Goal: Information Seeking & Learning: Learn about a topic

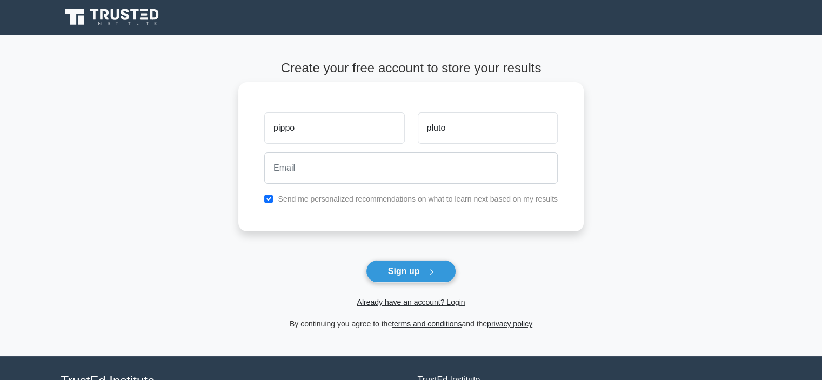
click at [335, 168] on input "email" at bounding box center [410, 167] width 293 height 31
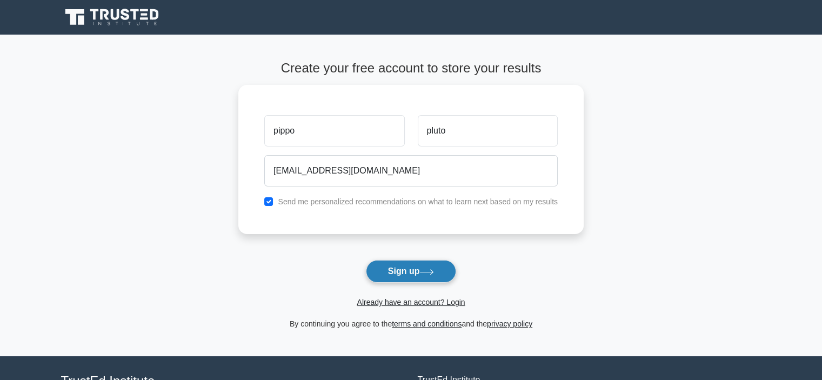
type input "[EMAIL_ADDRESS][DOMAIN_NAME]"
click at [443, 272] on button "Sign up" at bounding box center [411, 271] width 91 height 23
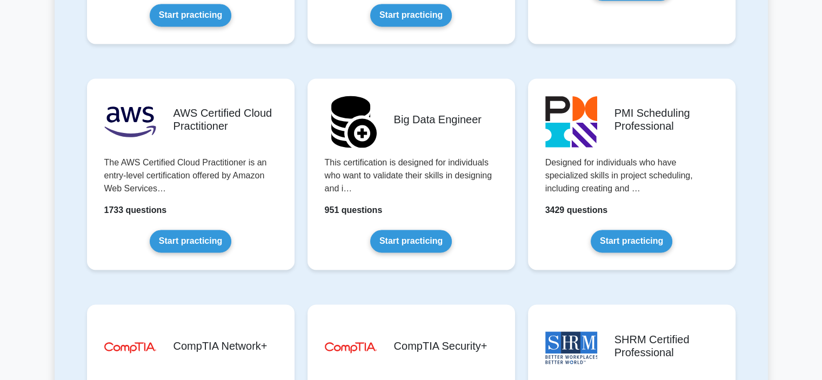
scroll to position [1892, 0]
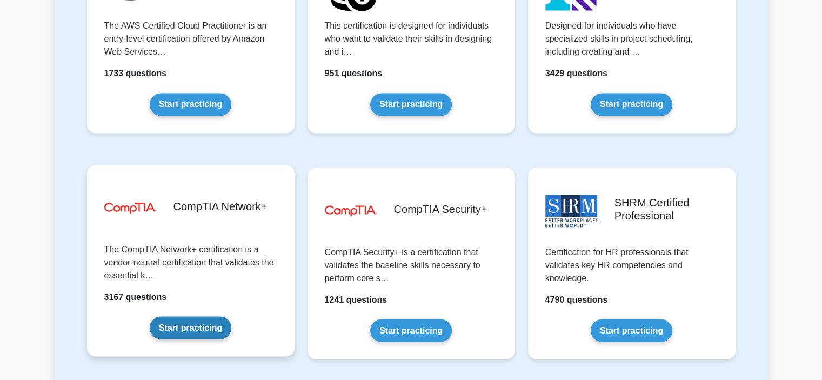
click at [225, 316] on link "Start practicing" at bounding box center [191, 327] width 82 height 23
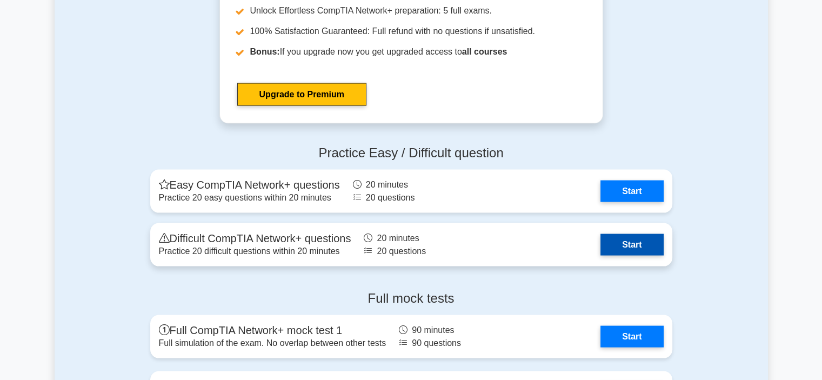
scroll to position [2236, 0]
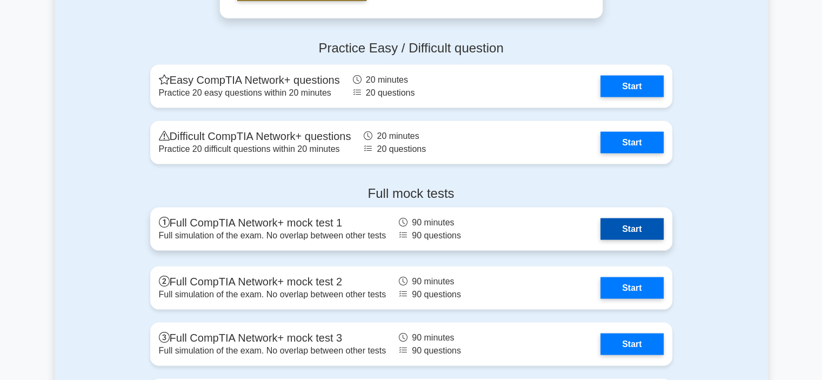
click at [606, 236] on link "Start" at bounding box center [631, 229] width 63 height 22
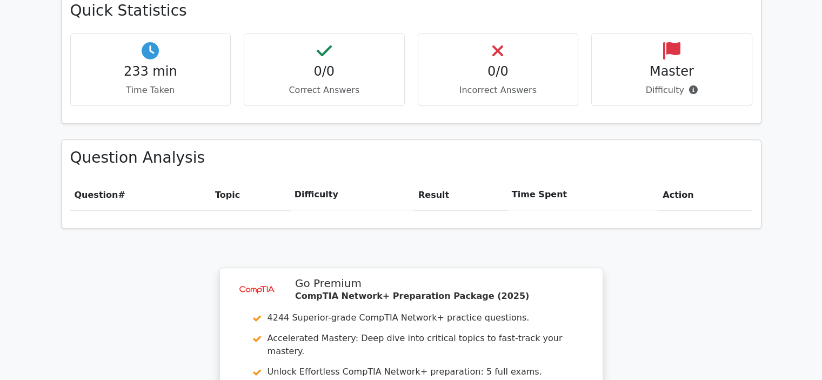
scroll to position [757, 0]
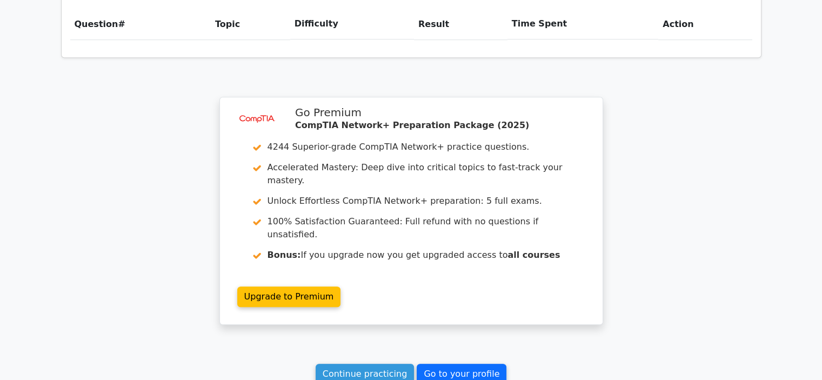
click at [442, 364] on link "Go to your profile" at bounding box center [462, 374] width 90 height 21
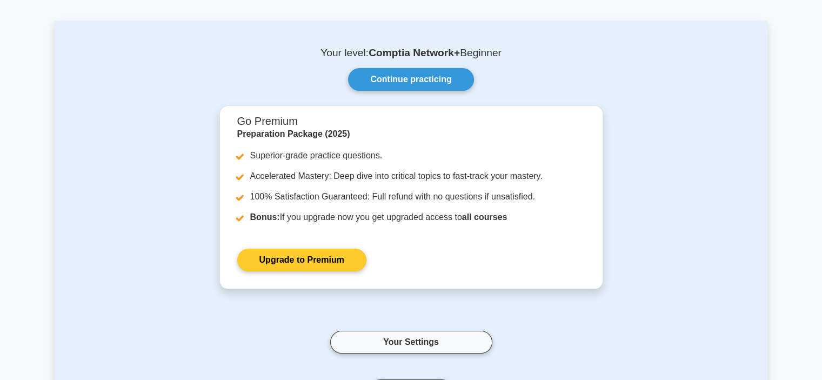
scroll to position [216, 0]
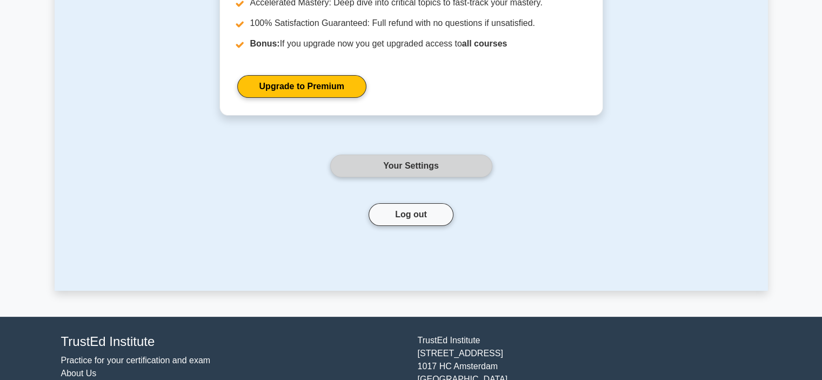
click at [405, 162] on link "Your Settings" at bounding box center [411, 166] width 162 height 23
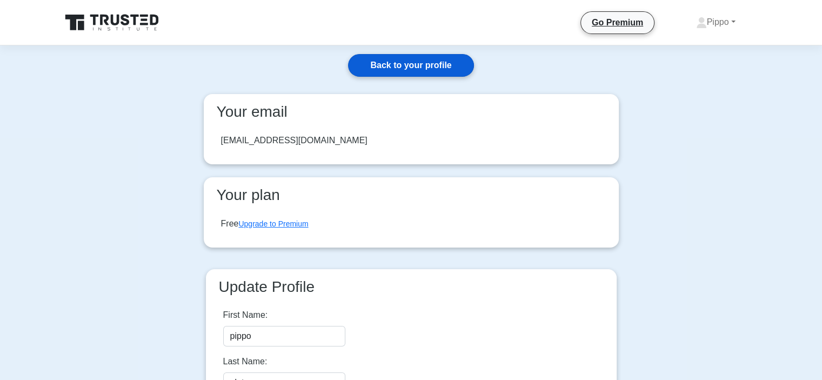
click at [445, 70] on link "Back to your profile" at bounding box center [410, 65] width 125 height 23
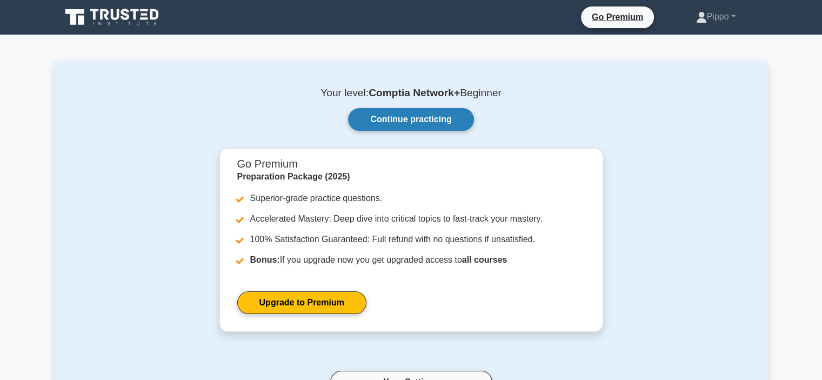
click at [417, 117] on link "Continue practicing" at bounding box center [410, 119] width 125 height 23
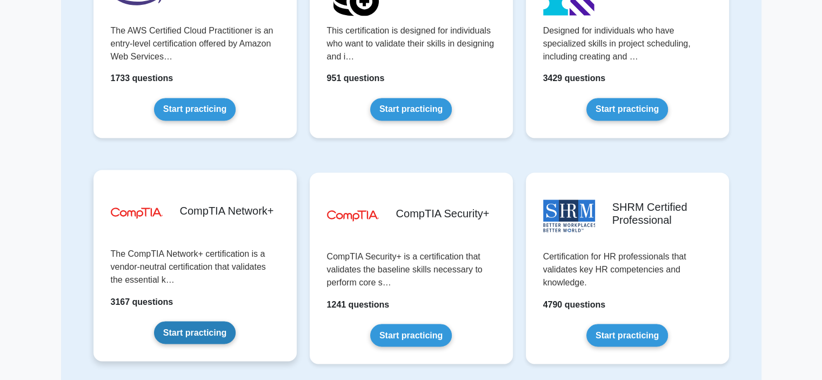
scroll to position [1784, 0]
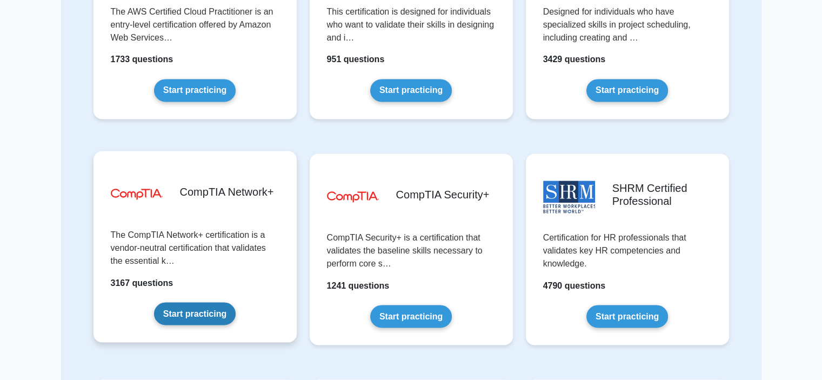
click at [212, 309] on link "Start practicing" at bounding box center [195, 313] width 82 height 23
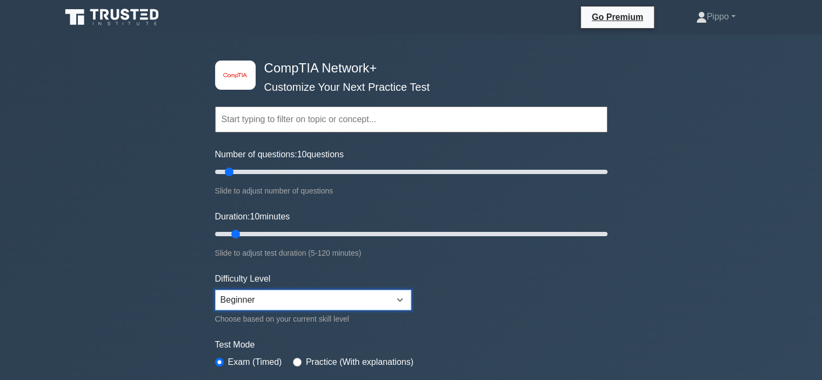
click at [255, 290] on select "Beginner Intermediate Expert" at bounding box center [313, 300] width 196 height 21
select select "expert"
click at [215, 290] on select "Beginner Intermediate Expert" at bounding box center [313, 300] width 196 height 21
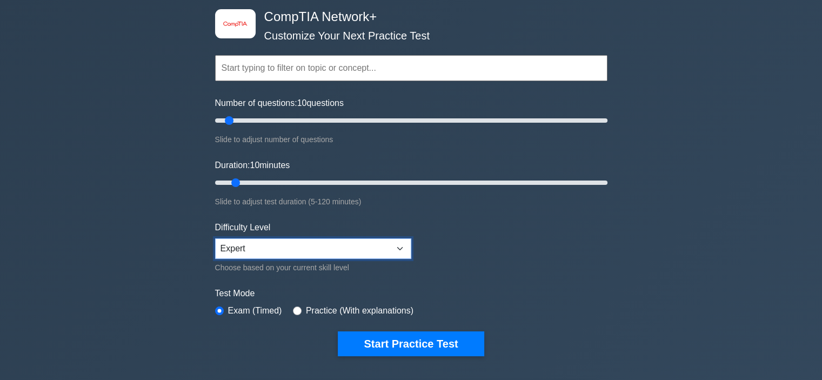
scroll to position [108, 0]
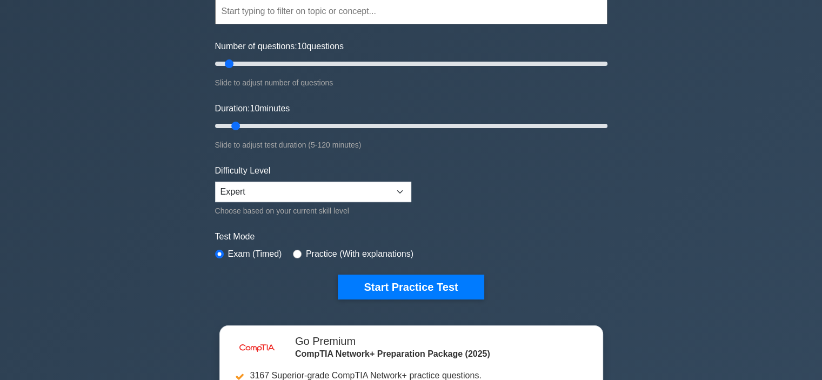
click at [301, 256] on div "Practice (With explanations)" at bounding box center [353, 254] width 121 height 13
click at [302, 251] on div "Practice (With explanations)" at bounding box center [353, 254] width 121 height 13
click at [293, 252] on input "radio" at bounding box center [297, 254] width 9 height 9
radio input "true"
drag, startPoint x: 243, startPoint y: 123, endPoint x: 324, endPoint y: 126, distance: 81.1
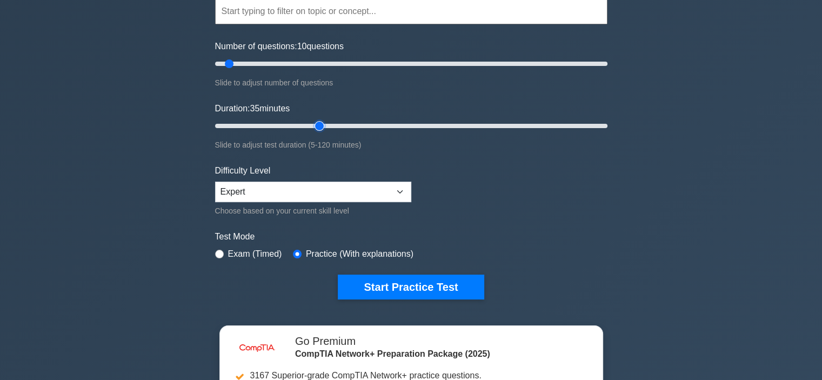
click at [324, 126] on input "Duration: 35 minutes" at bounding box center [411, 125] width 392 height 13
drag, startPoint x: 313, startPoint y: 123, endPoint x: 305, endPoint y: 123, distance: 8.6
type input "30"
click at [305, 123] on input "Duration: 30 minutes" at bounding box center [411, 125] width 392 height 13
drag, startPoint x: 230, startPoint y: 62, endPoint x: 330, endPoint y: 66, distance: 100.7
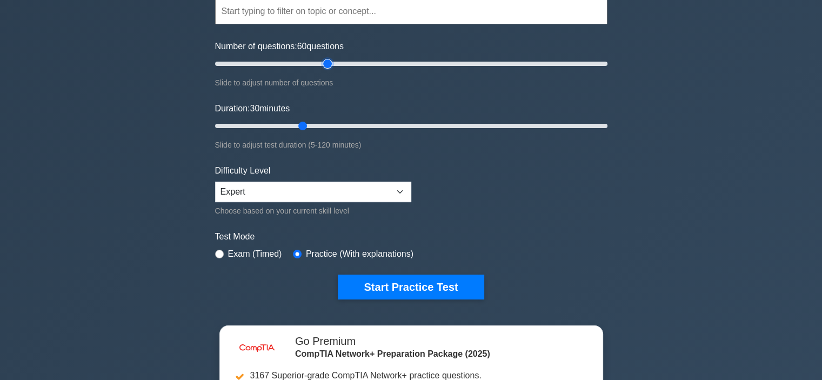
click at [330, 66] on input "Number of questions: 60 questions" at bounding box center [411, 63] width 392 height 13
drag, startPoint x: 323, startPoint y: 65, endPoint x: 308, endPoint y: 66, distance: 15.7
type input "50"
click at [308, 66] on input "Number of questions: 50 questions" at bounding box center [411, 63] width 392 height 13
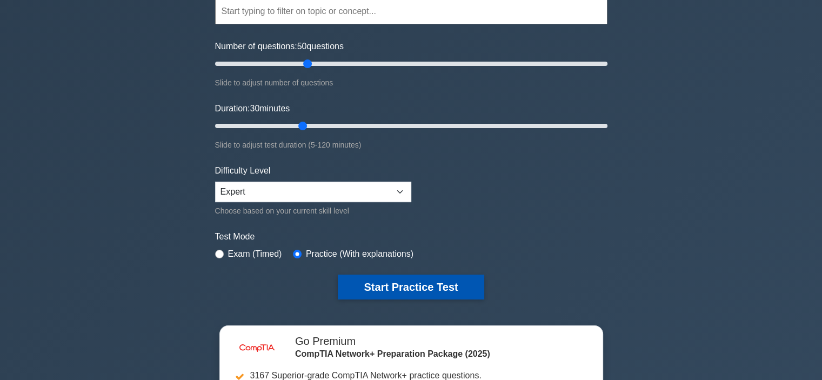
click at [370, 278] on button "Start Practice Test" at bounding box center [411, 287] width 146 height 25
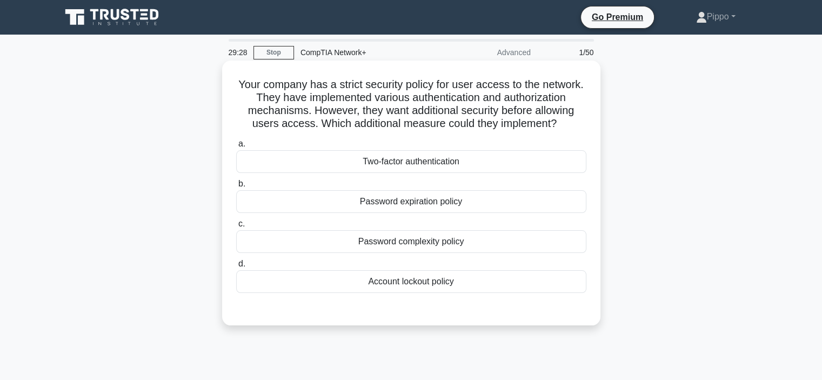
click at [421, 159] on div "Two-factor authentication" at bounding box center [411, 161] width 350 height 23
click at [236, 148] on input "a. Two-factor authentication" at bounding box center [236, 144] width 0 height 7
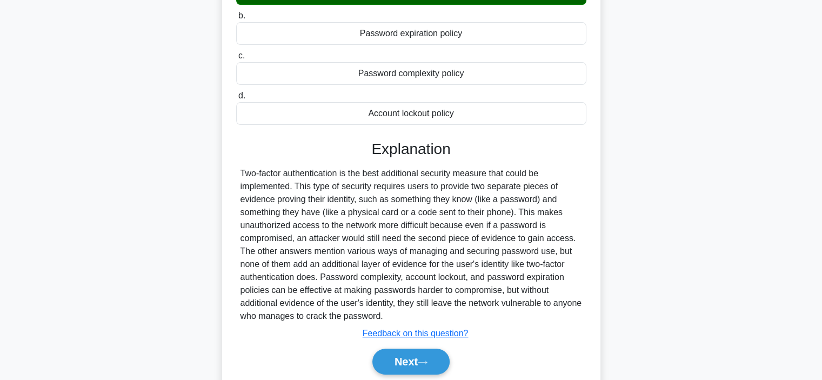
scroll to position [208, 0]
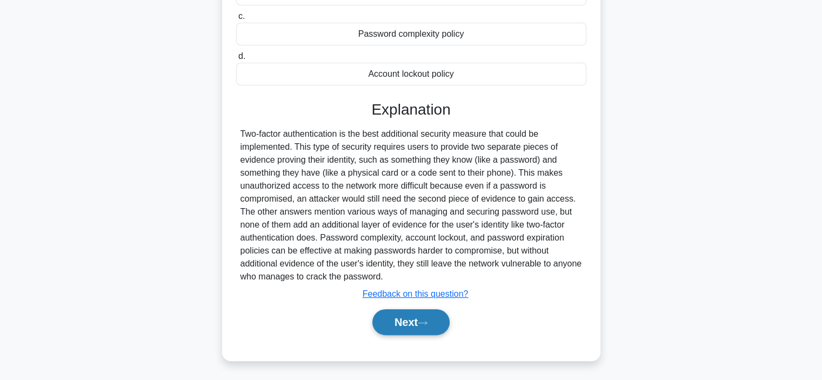
click at [428, 323] on icon at bounding box center [423, 323] width 10 height 6
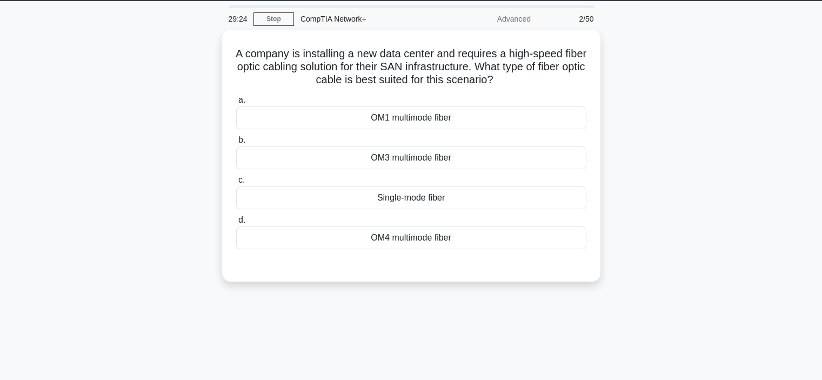
scroll to position [0, 0]
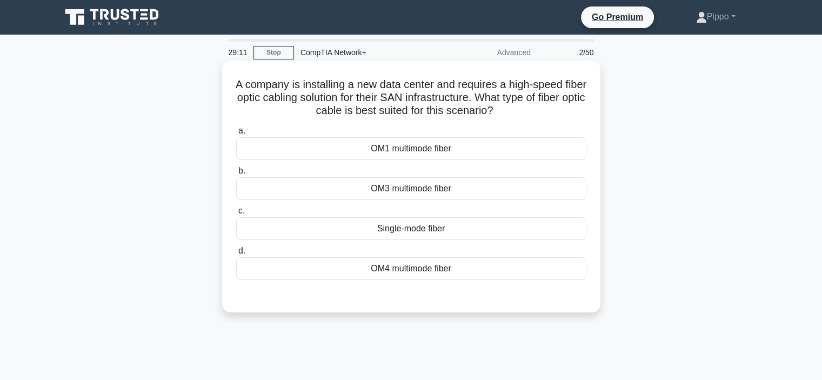
click at [485, 272] on div "OM4 multimode fiber" at bounding box center [411, 268] width 350 height 23
click at [236, 255] on input "d. OM4 multimode fiber" at bounding box center [236, 251] width 0 height 7
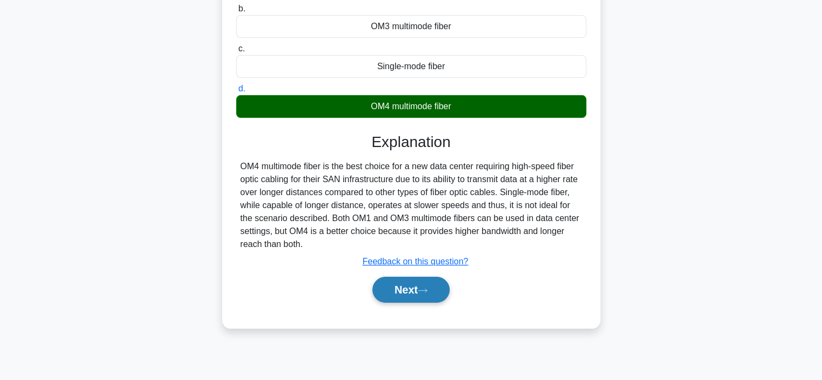
click at [433, 291] on button "Next" at bounding box center [410, 290] width 77 height 26
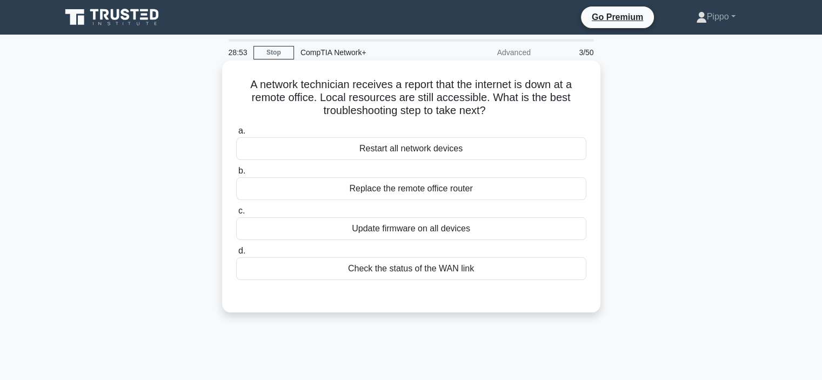
click at [533, 275] on div "Check the status of the WAN link" at bounding box center [411, 268] width 350 height 23
click at [236, 255] on input "d. Check the status of the WAN link" at bounding box center [236, 251] width 0 height 7
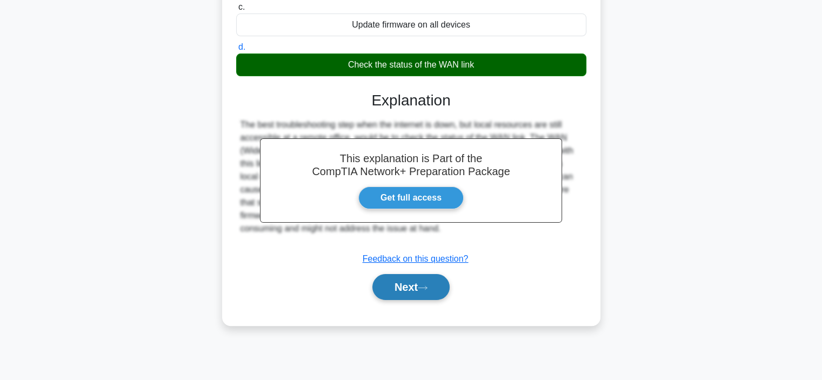
click at [423, 293] on button "Next" at bounding box center [410, 287] width 77 height 26
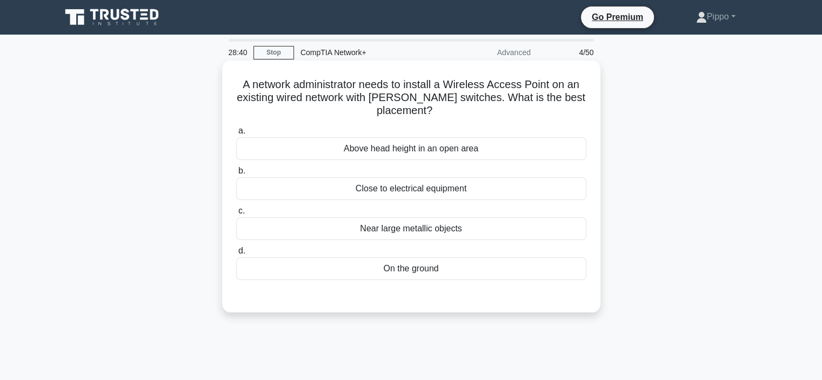
click at [429, 152] on div "Above head height in an open area" at bounding box center [411, 148] width 350 height 23
click at [236, 135] on input "a. Above head height in an open area" at bounding box center [236, 131] width 0 height 7
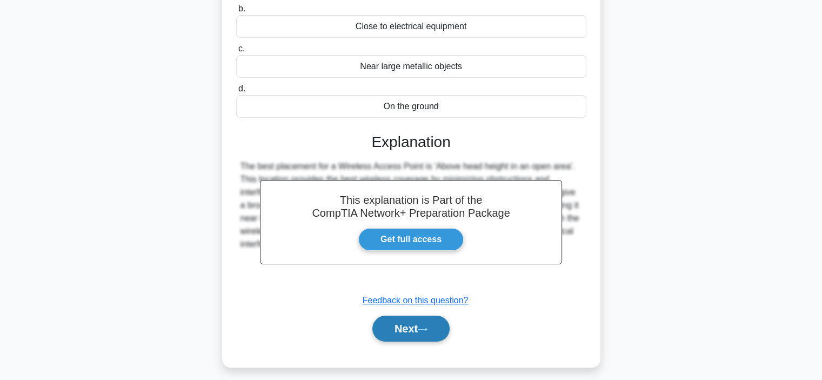
click at [398, 333] on button "Next" at bounding box center [410, 329] width 77 height 26
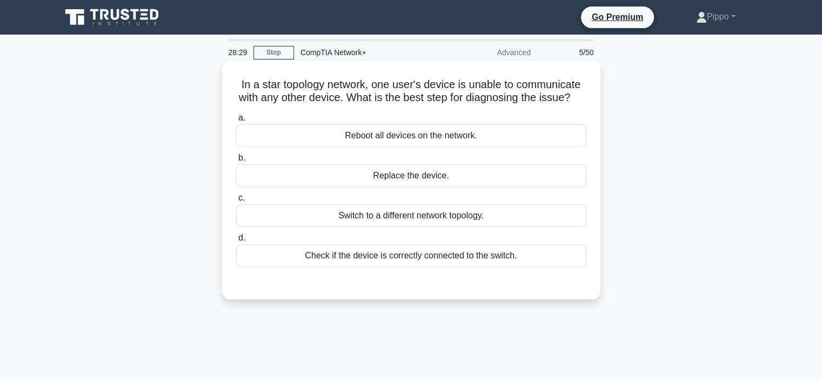
click at [571, 261] on div "Check if the device is correctly connected to the switch." at bounding box center [411, 255] width 350 height 23
click at [236, 242] on input "d. Check if the device is correctly connected to the switch." at bounding box center [236, 238] width 0 height 7
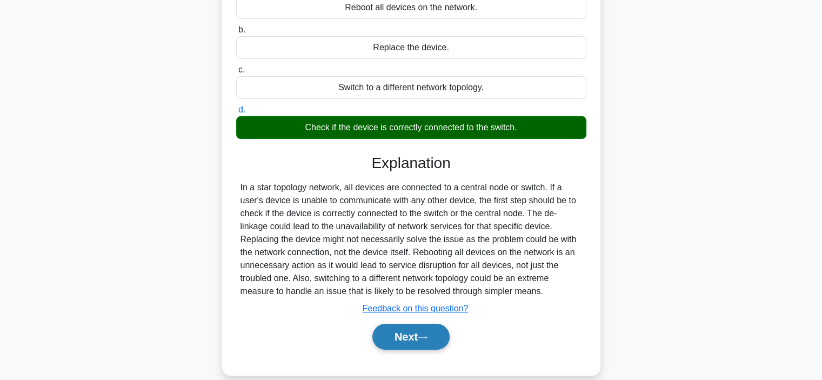
scroll to position [162, 0]
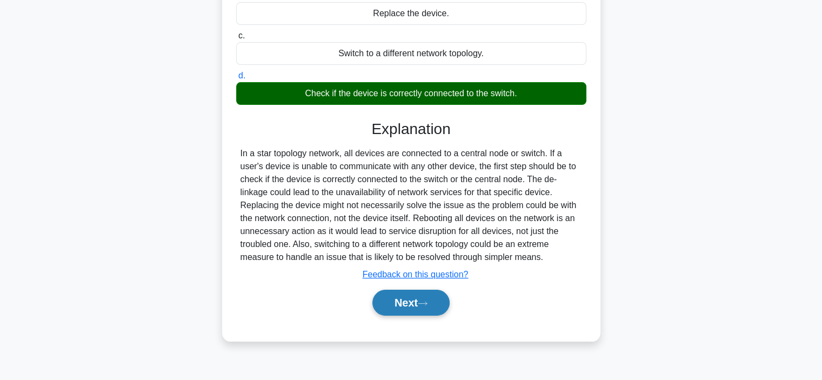
click at [445, 313] on button "Next" at bounding box center [410, 303] width 77 height 26
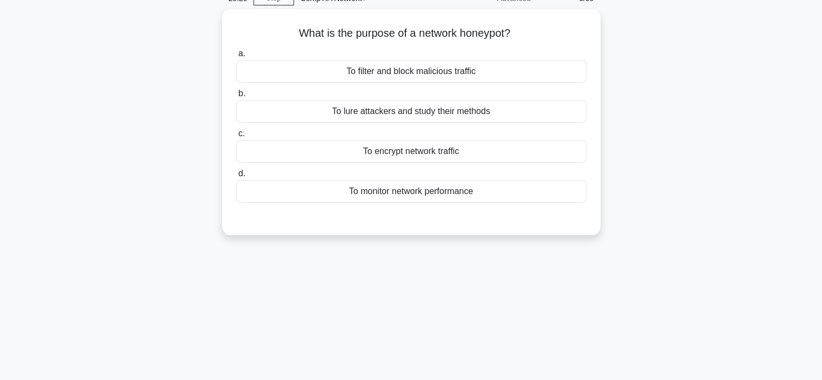
scroll to position [0, 0]
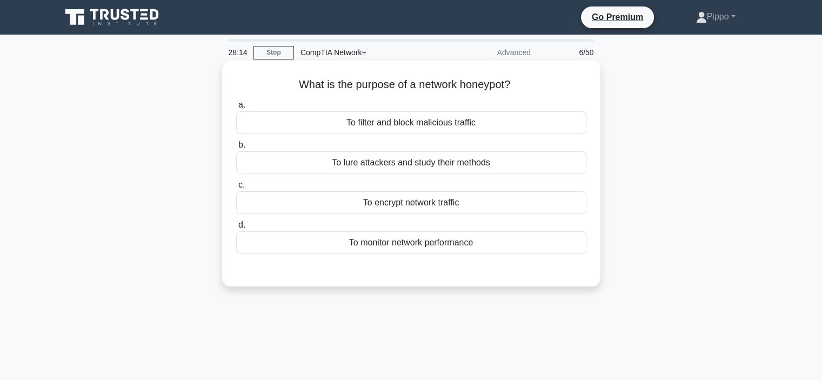
click at [439, 166] on div "To lure attackers and study their methods" at bounding box center [411, 162] width 350 height 23
click at [236, 149] on input "b. To lure attackers and study their methods" at bounding box center [236, 145] width 0 height 7
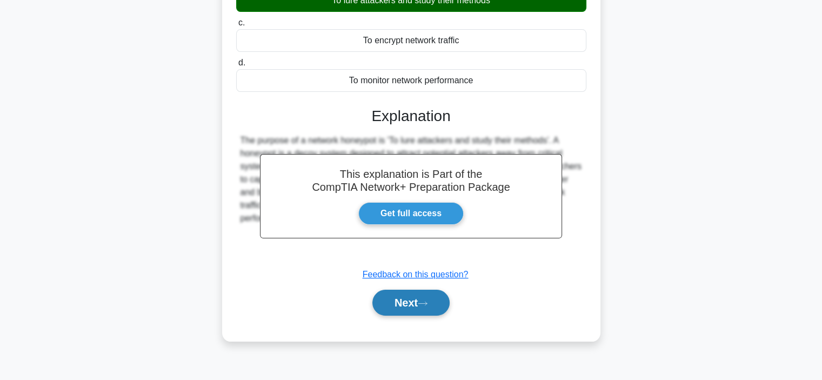
click at [432, 296] on button "Next" at bounding box center [410, 303] width 77 height 26
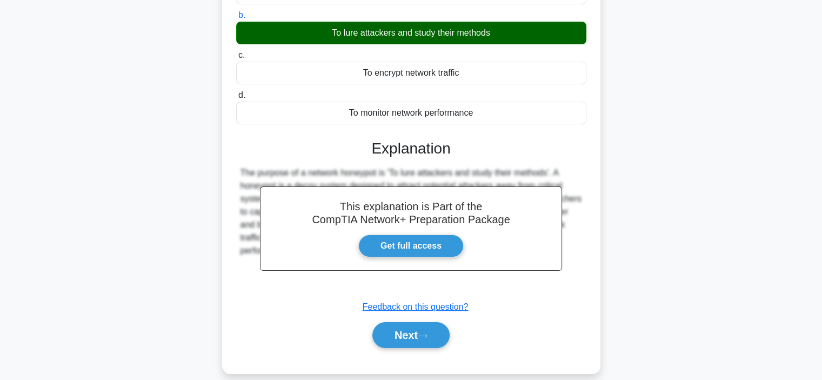
scroll to position [54, 0]
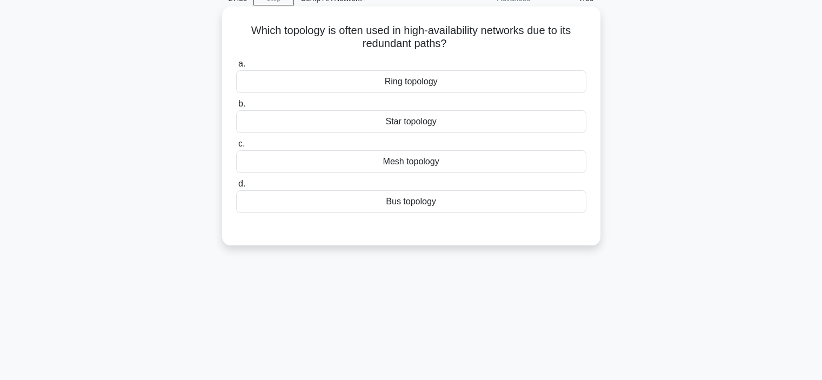
click at [468, 155] on div "Mesh topology" at bounding box center [411, 161] width 350 height 23
click at [236, 148] on input "c. Mesh topology" at bounding box center [236, 144] width 0 height 7
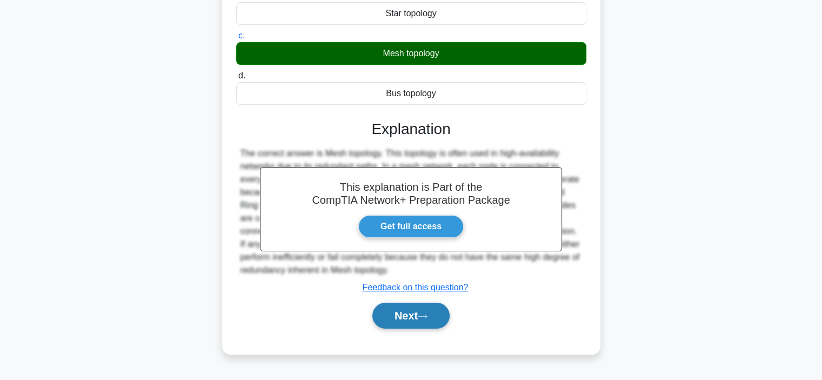
click at [445, 309] on button "Next" at bounding box center [410, 316] width 77 height 26
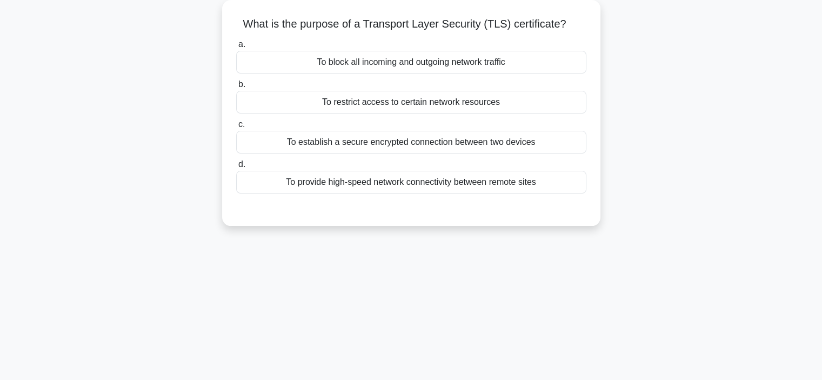
scroll to position [0, 0]
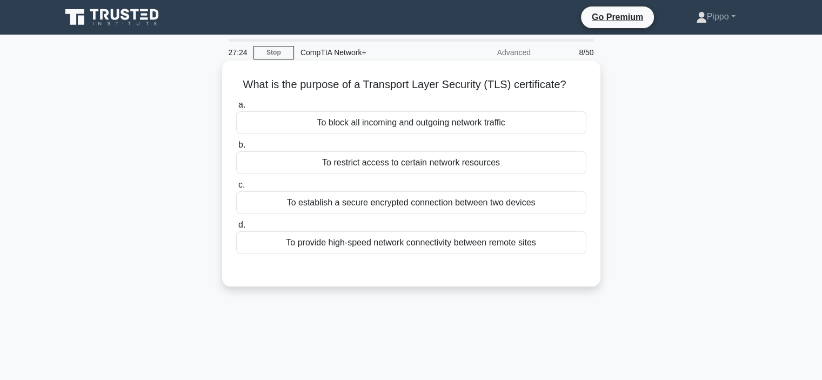
click at [486, 203] on div "To establish a secure encrypted connection between two devices" at bounding box center [411, 202] width 350 height 23
click at [236, 189] on input "c. To establish a secure encrypted connection between two devices" at bounding box center [236, 185] width 0 height 7
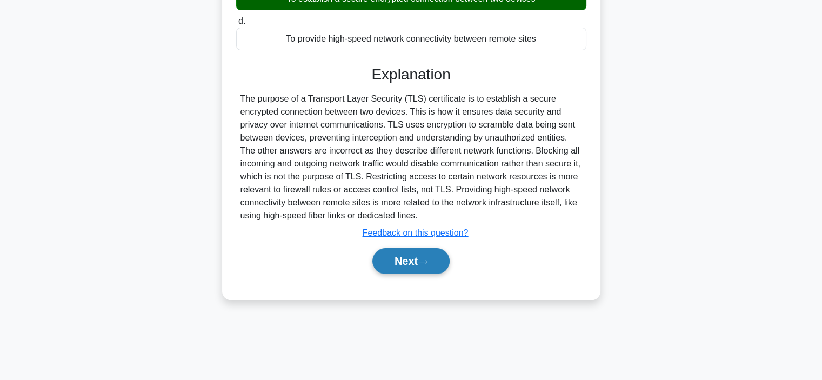
click at [445, 264] on button "Next" at bounding box center [410, 261] width 77 height 26
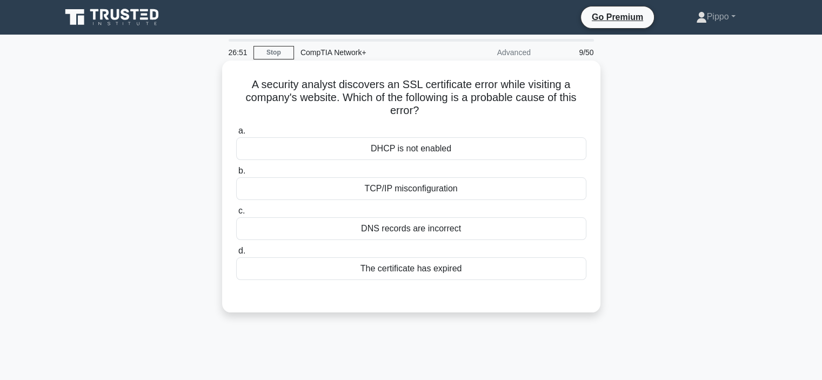
click at [516, 268] on div "The certificate has expired" at bounding box center [411, 268] width 350 height 23
click at [236, 255] on input "d. The certificate has expired" at bounding box center [236, 251] width 0 height 7
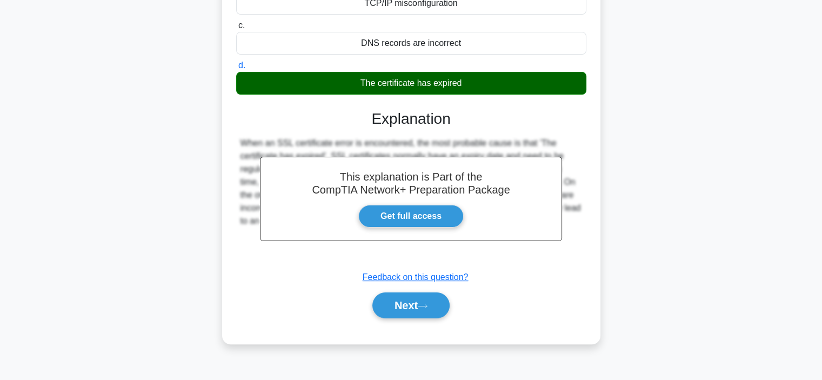
scroll to position [204, 0]
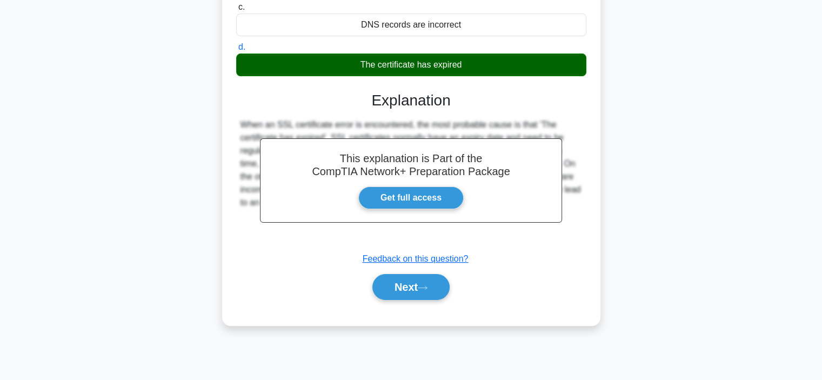
click at [392, 270] on div "Next" at bounding box center [411, 287] width 350 height 35
click at [396, 281] on button "Next" at bounding box center [410, 287] width 77 height 26
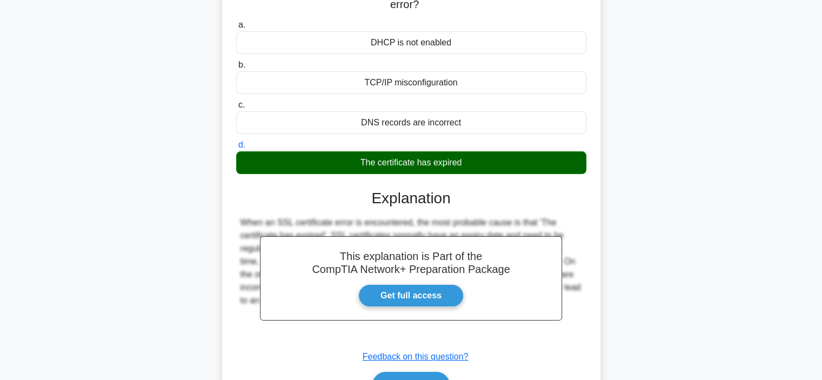
scroll to position [42, 0]
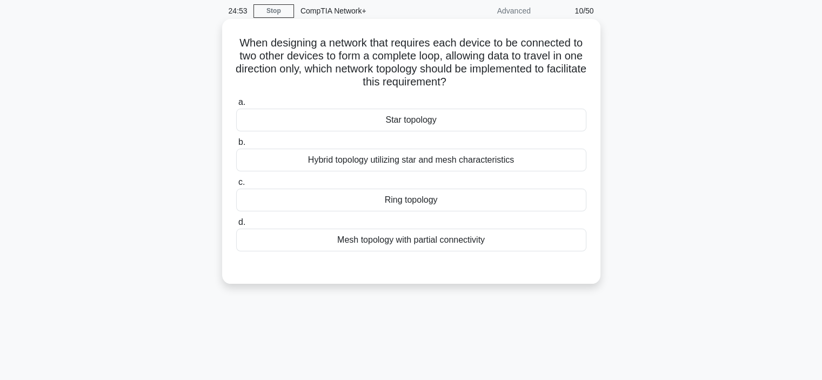
click at [406, 201] on div "Ring topology" at bounding box center [411, 200] width 350 height 23
click at [236, 186] on input "c. Ring topology" at bounding box center [236, 182] width 0 height 7
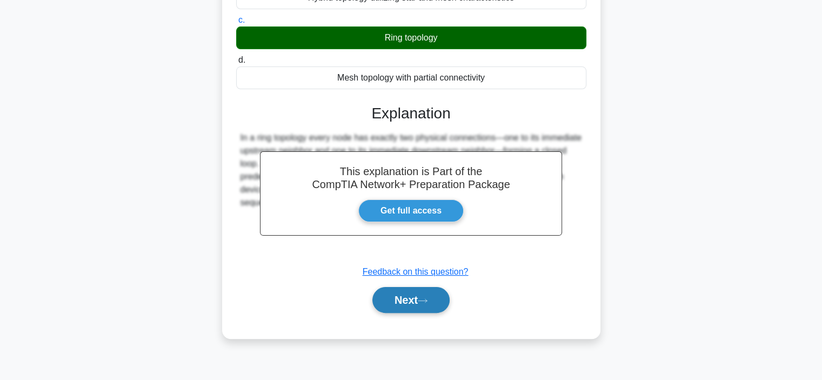
click at [431, 295] on button "Next" at bounding box center [410, 300] width 77 height 26
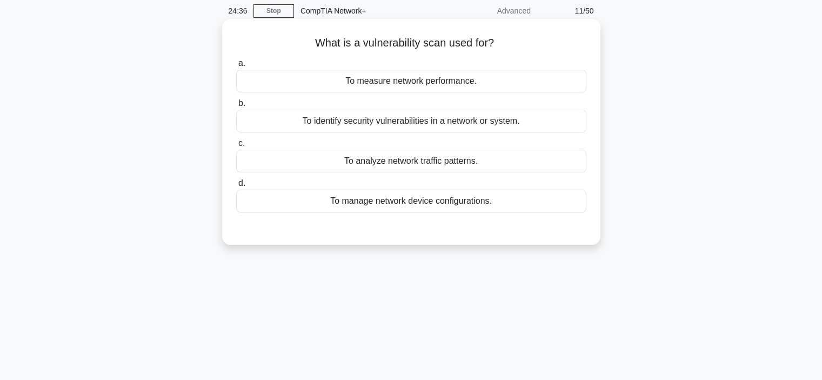
click at [553, 125] on div "To identify security vulnerabilities in a network or system." at bounding box center [411, 121] width 350 height 23
click at [236, 107] on input "b. To identify security vulnerabilities in a network or system." at bounding box center [236, 103] width 0 height 7
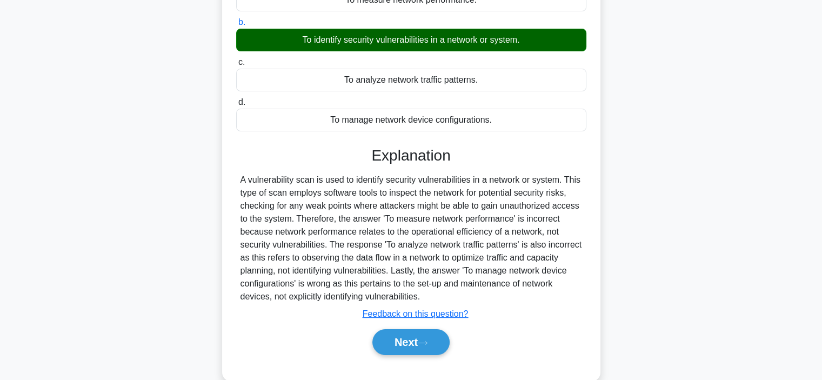
scroll to position [204, 0]
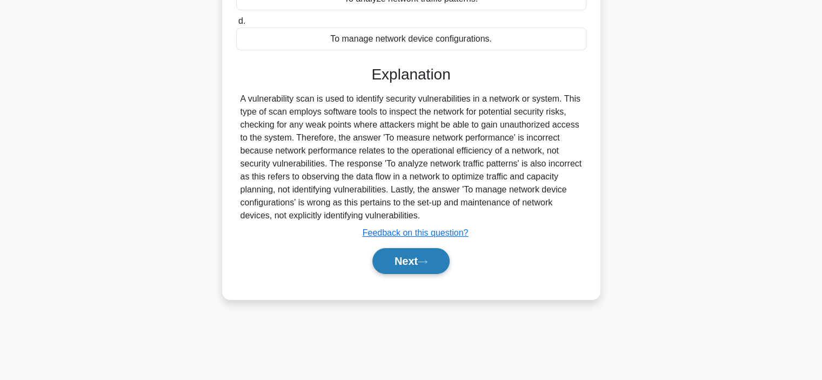
click at [421, 268] on button "Next" at bounding box center [410, 261] width 77 height 26
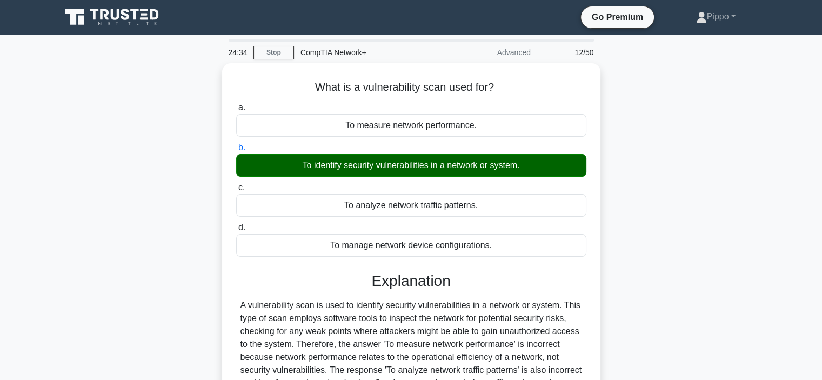
scroll to position [0, 0]
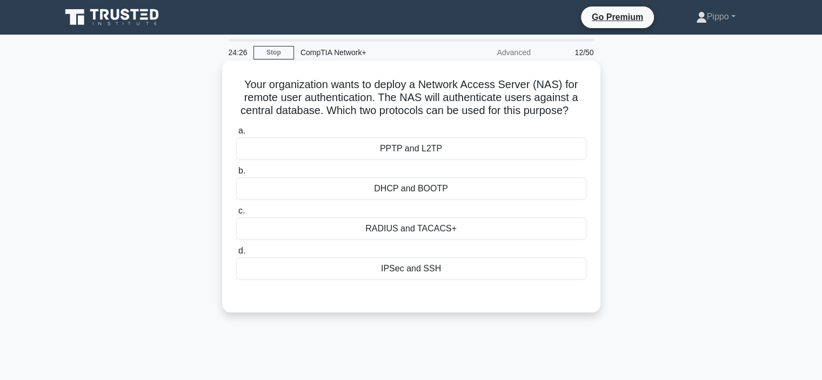
click at [499, 229] on div "RADIUS and TACACS+" at bounding box center [411, 228] width 350 height 23
click at [236, 215] on input "c. RADIUS and TACACS+" at bounding box center [236, 211] width 0 height 7
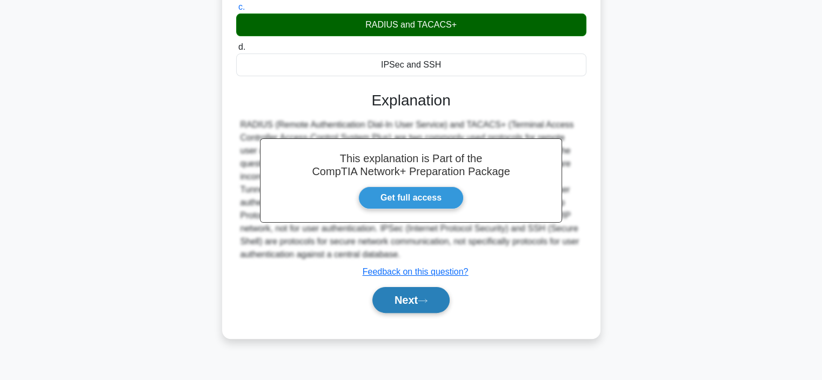
click at [433, 302] on button "Next" at bounding box center [410, 300] width 77 height 26
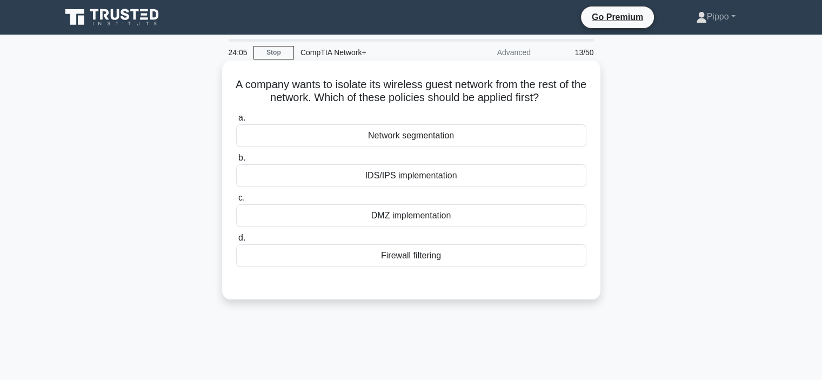
click at [400, 135] on div "Network segmentation" at bounding box center [411, 135] width 350 height 23
click at [236, 122] on input "a. Network segmentation" at bounding box center [236, 118] width 0 height 7
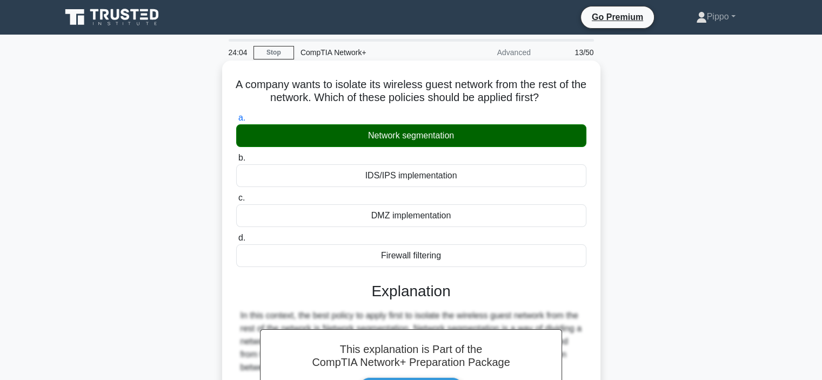
scroll to position [246, 0]
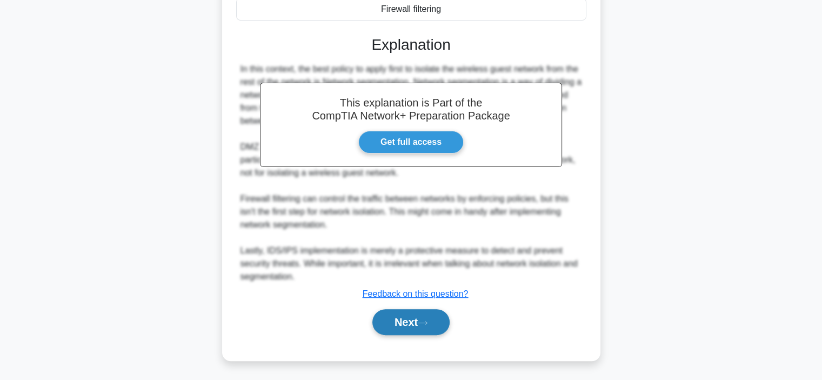
click at [408, 312] on button "Next" at bounding box center [410, 322] width 77 height 26
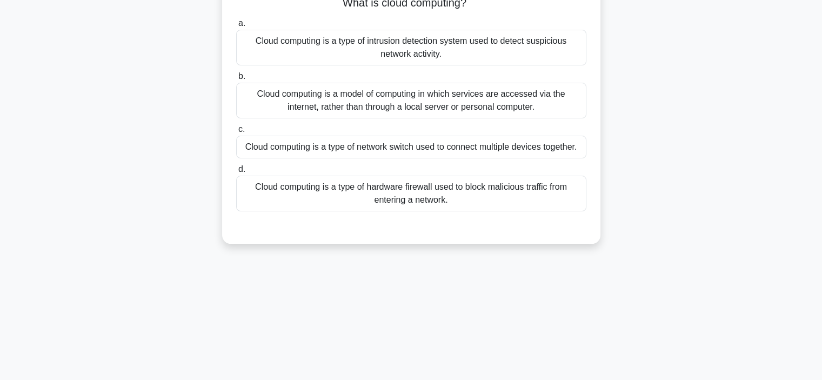
scroll to position [0, 0]
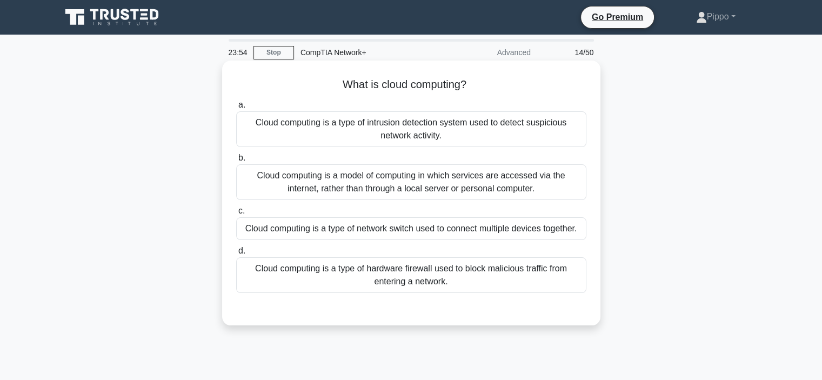
click at [291, 195] on div "Cloud computing is a model of computing in which services are accessed via the …" at bounding box center [411, 182] width 350 height 36
click at [236, 162] on input "b. Cloud computing is a model of computing in which services are accessed via t…" at bounding box center [236, 158] width 0 height 7
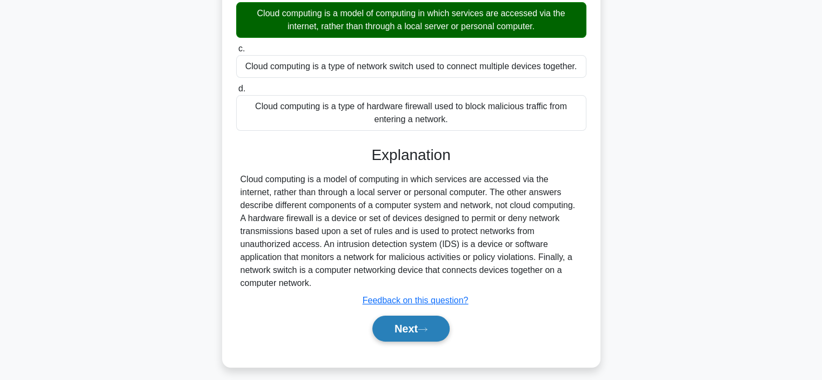
click at [408, 332] on button "Next" at bounding box center [410, 329] width 77 height 26
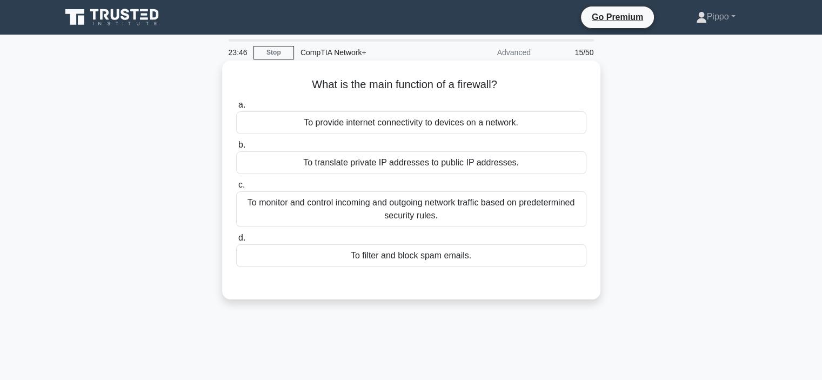
click at [312, 213] on div "To monitor and control incoming and outgoing network traffic based on predeterm…" at bounding box center [411, 209] width 350 height 36
click at [236, 189] on input "c. To monitor and control incoming and outgoing network traffic based on predet…" at bounding box center [236, 185] width 0 height 7
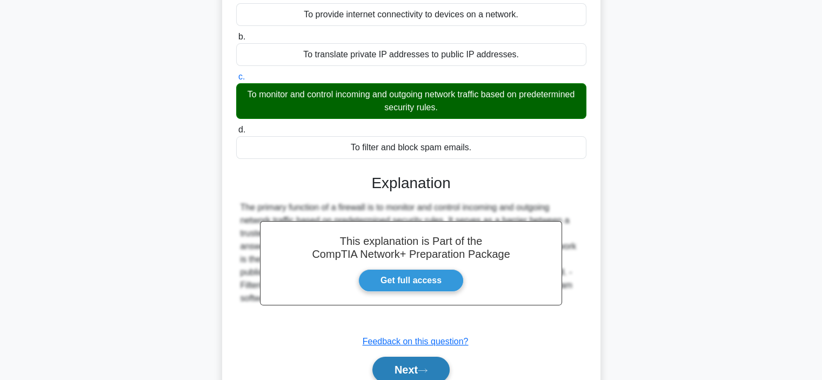
click at [413, 365] on button "Next" at bounding box center [410, 370] width 77 height 26
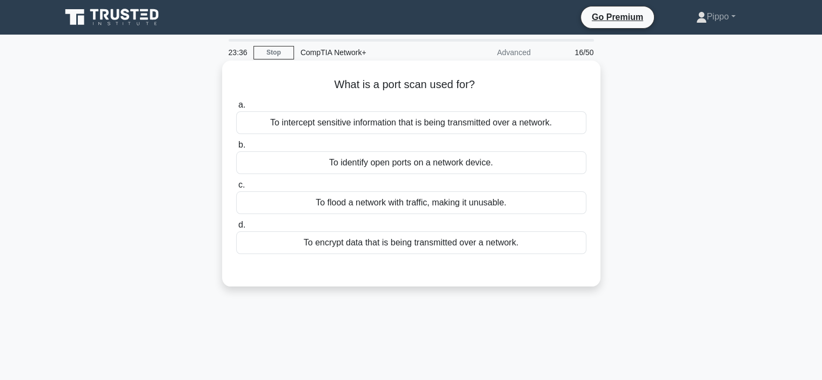
click at [390, 164] on div "To identify open ports on a network device." at bounding box center [411, 162] width 350 height 23
click at [236, 149] on input "b. To identify open ports on a network device." at bounding box center [236, 145] width 0 height 7
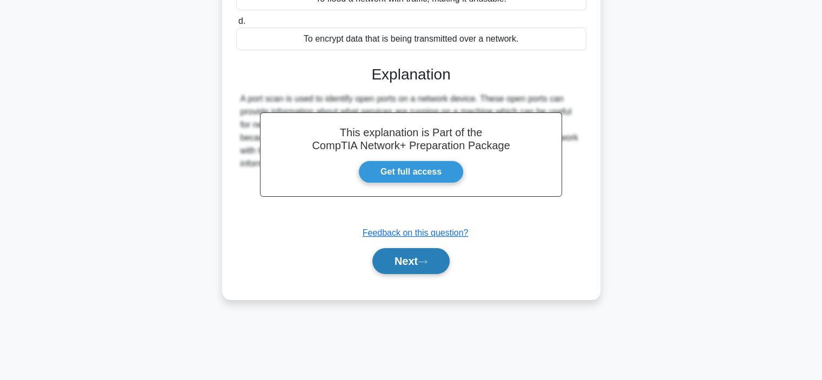
click at [402, 256] on button "Next" at bounding box center [410, 261] width 77 height 26
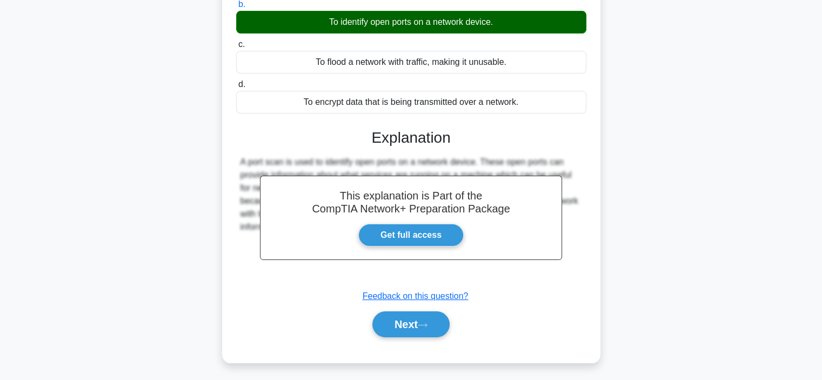
scroll to position [42, 0]
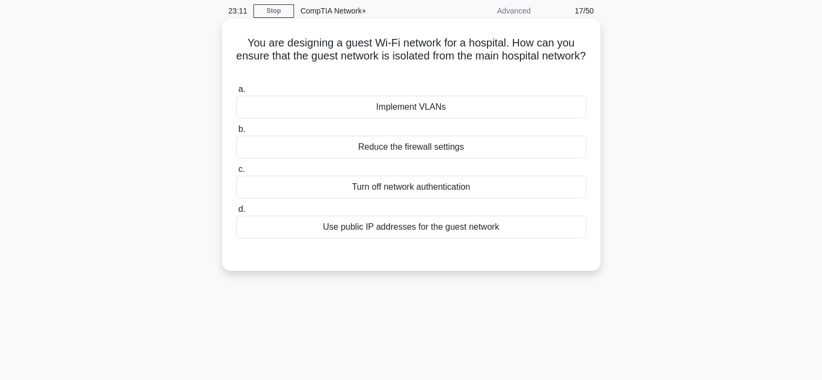
click at [436, 104] on div "Implement VLANs" at bounding box center [411, 107] width 350 height 23
click at [236, 93] on input "a. Implement VLANs" at bounding box center [236, 89] width 0 height 7
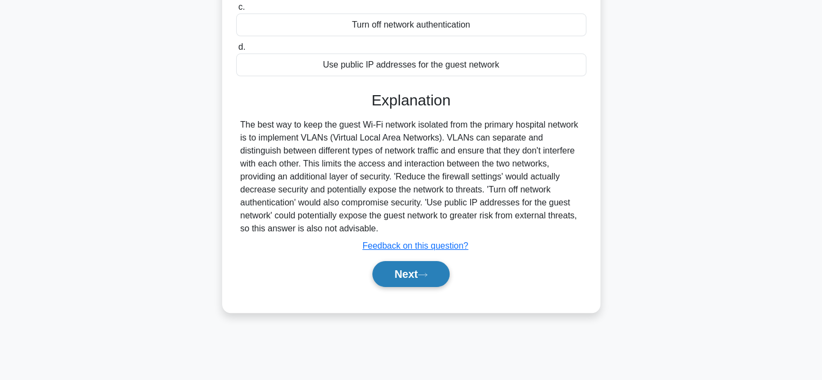
click at [402, 278] on button "Next" at bounding box center [410, 274] width 77 height 26
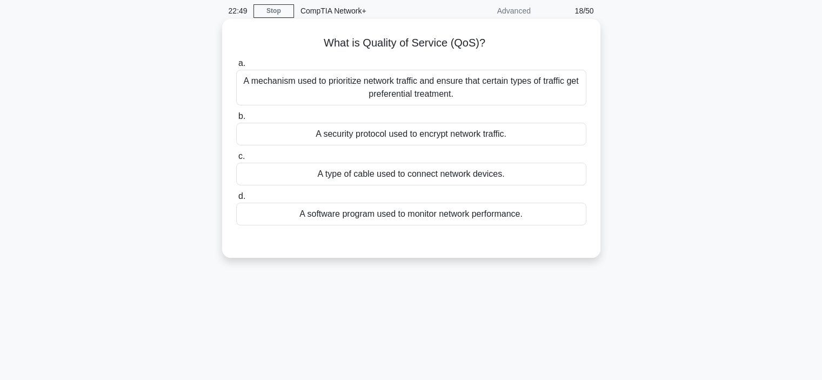
click at [523, 97] on div "A mechanism used to prioritize network traffic and ensure that certain types of…" at bounding box center [411, 88] width 350 height 36
click at [236, 67] on input "a. A mechanism used to prioritize network traffic and ensure that certain types…" at bounding box center [236, 63] width 0 height 7
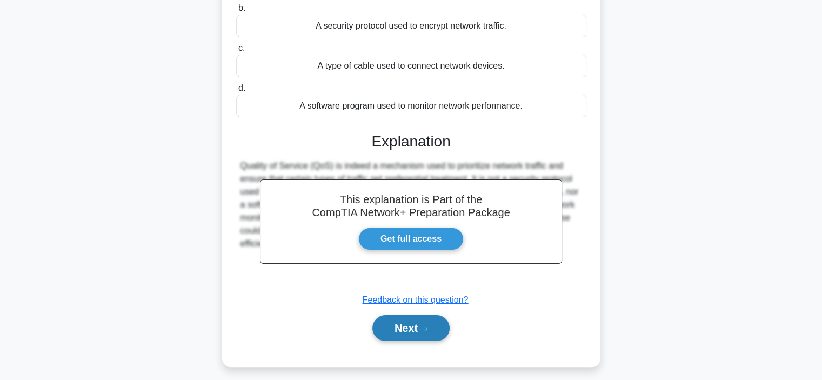
drag, startPoint x: 411, startPoint y: 332, endPoint x: 432, endPoint y: 321, distance: 23.9
click at [414, 331] on button "Next" at bounding box center [410, 328] width 77 height 26
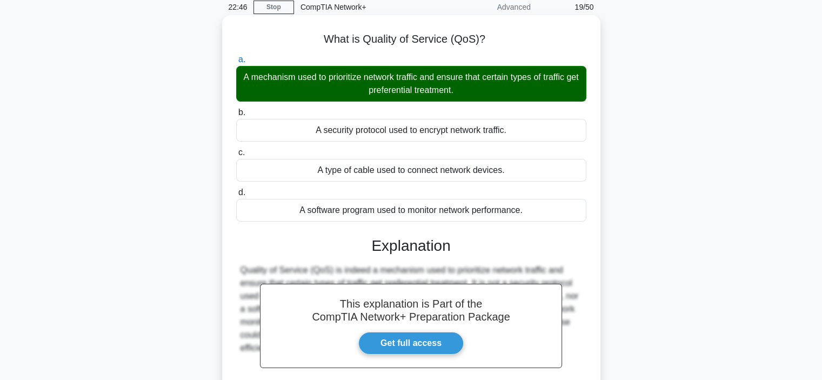
scroll to position [0, 0]
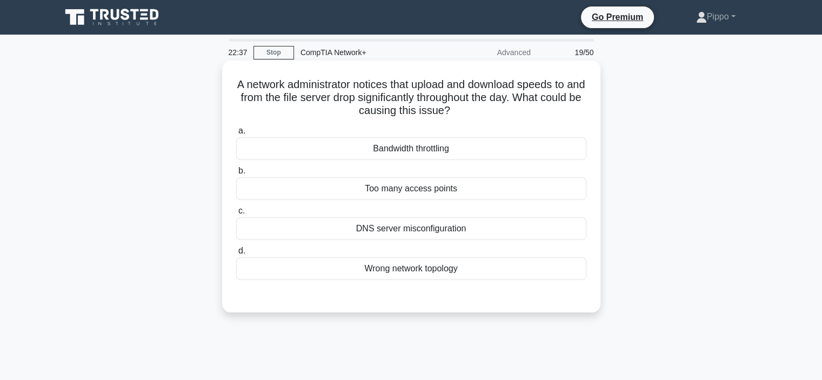
click at [417, 158] on div "Bandwidth throttling" at bounding box center [411, 148] width 350 height 23
click at [236, 135] on input "a. Bandwidth throttling" at bounding box center [236, 131] width 0 height 7
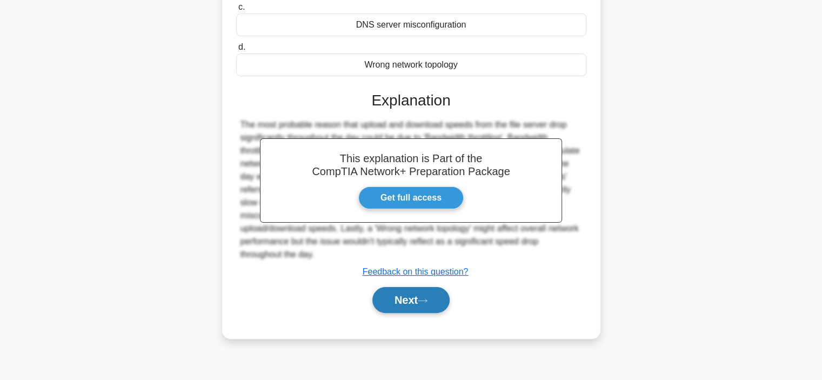
click at [428, 302] on icon at bounding box center [423, 301] width 10 height 6
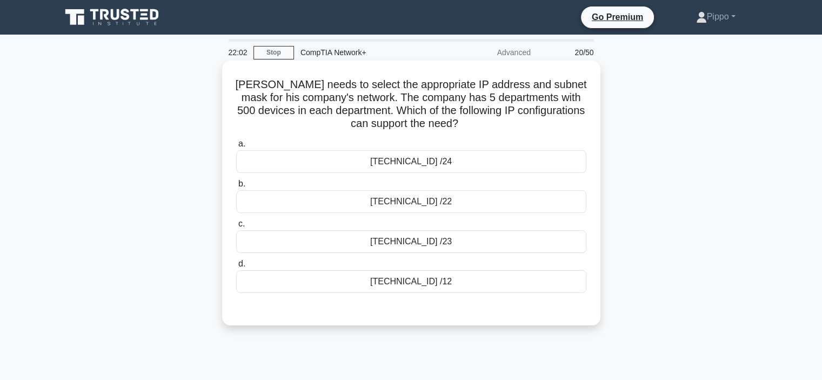
click at [509, 237] on div "10.0.0.0 /23" at bounding box center [411, 241] width 350 height 23
click at [236, 228] on input "c. 10.0.0.0 /23" at bounding box center [236, 224] width 0 height 7
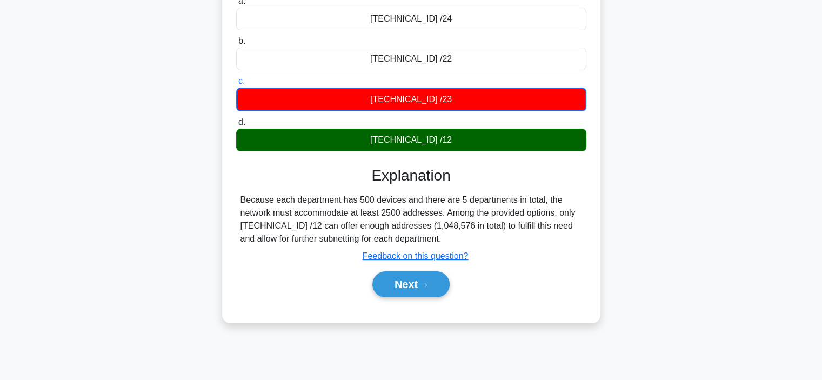
scroll to position [162, 0]
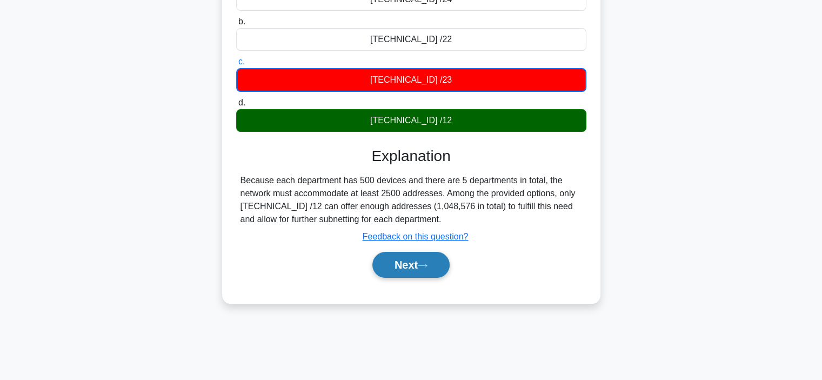
click at [419, 265] on button "Next" at bounding box center [410, 265] width 77 height 26
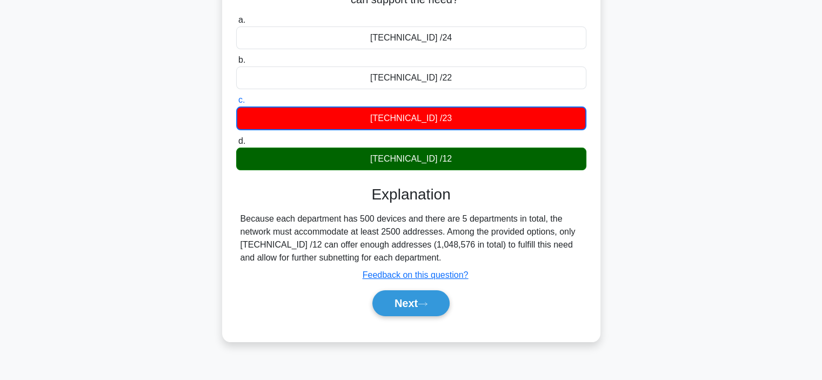
scroll to position [0, 0]
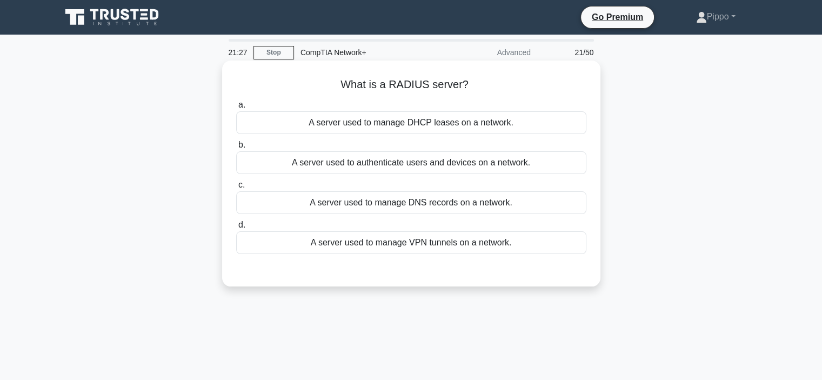
click at [476, 160] on div "A server used to authenticate users and devices on a network." at bounding box center [411, 162] width 350 height 23
click at [236, 149] on input "b. A server used to authenticate users and devices on a network." at bounding box center [236, 145] width 0 height 7
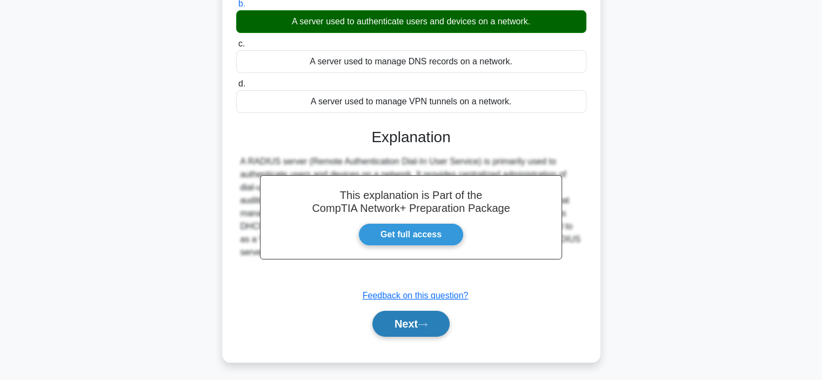
scroll to position [162, 0]
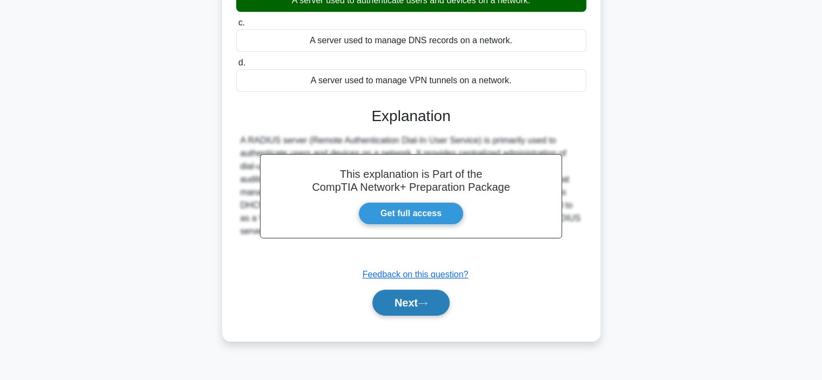
click at [404, 309] on button "Next" at bounding box center [410, 303] width 77 height 26
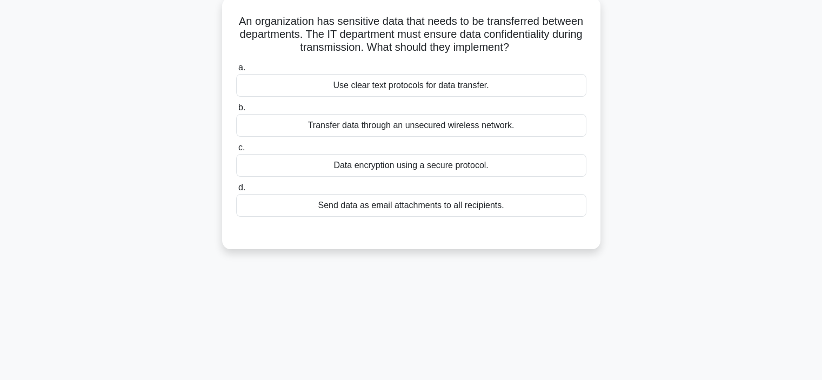
scroll to position [0, 0]
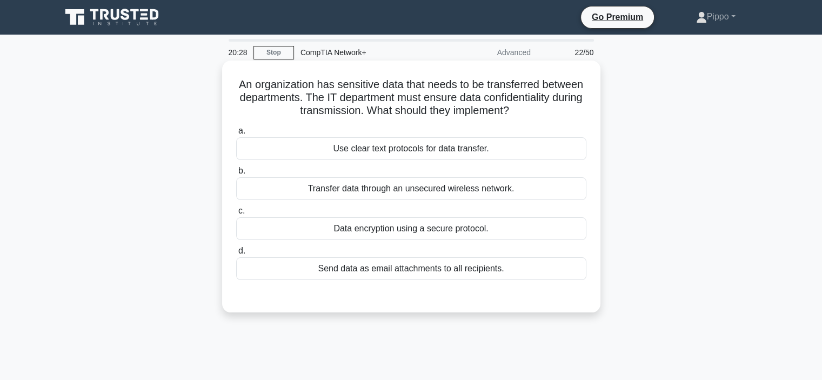
drag, startPoint x: 363, startPoint y: 229, endPoint x: 368, endPoint y: 233, distance: 6.9
click at [363, 229] on div "Data encryption using a secure protocol." at bounding box center [411, 228] width 350 height 23
click at [236, 215] on input "c. Data encryption using a secure protocol." at bounding box center [236, 211] width 0 height 7
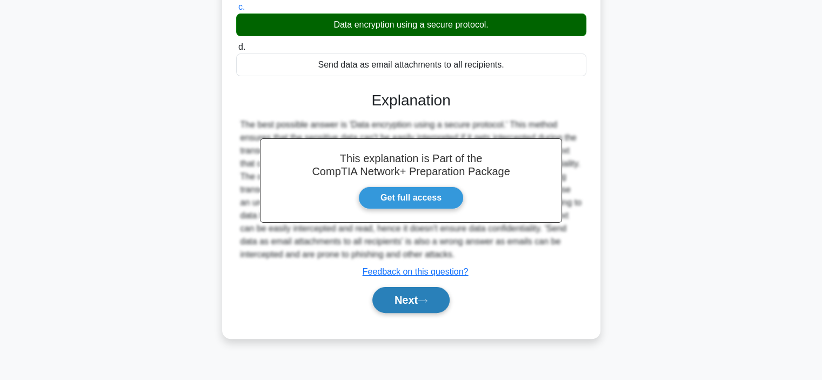
click at [411, 296] on button "Next" at bounding box center [410, 300] width 77 height 26
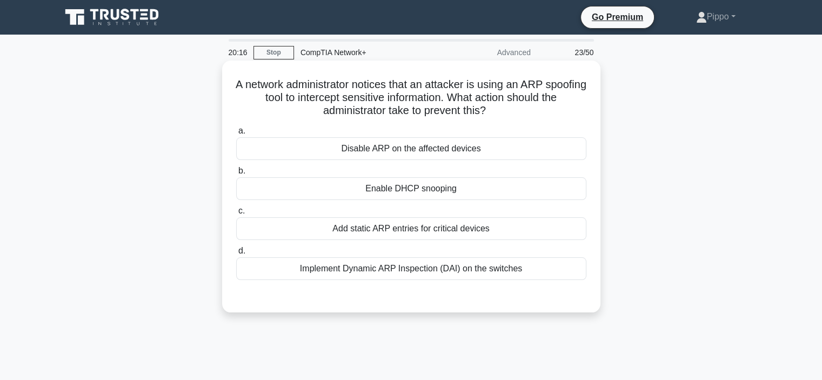
click at [424, 268] on div "Implement Dynamic ARP Inspection (DAI) on the switches" at bounding box center [411, 268] width 350 height 23
click at [236, 255] on input "d. Implement Dynamic ARP Inspection (DAI) on the switches" at bounding box center [236, 251] width 0 height 7
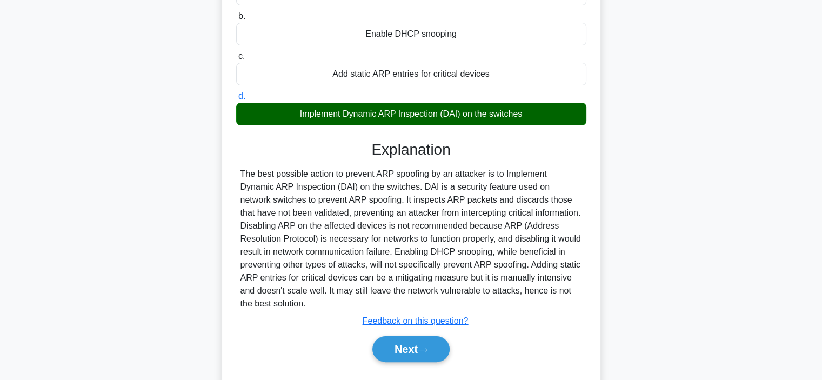
scroll to position [204, 0]
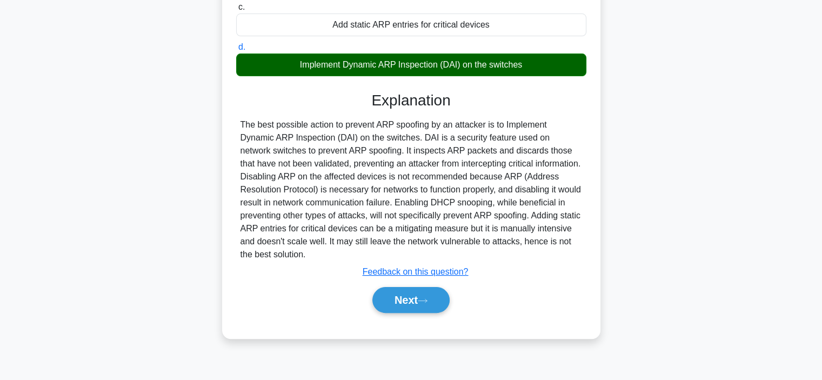
drag, startPoint x: 385, startPoint y: 299, endPoint x: 391, endPoint y: 298, distance: 6.5
click at [385, 298] on div "Next" at bounding box center [411, 300] width 355 height 26
click at [429, 292] on button "Next" at bounding box center [410, 300] width 77 height 26
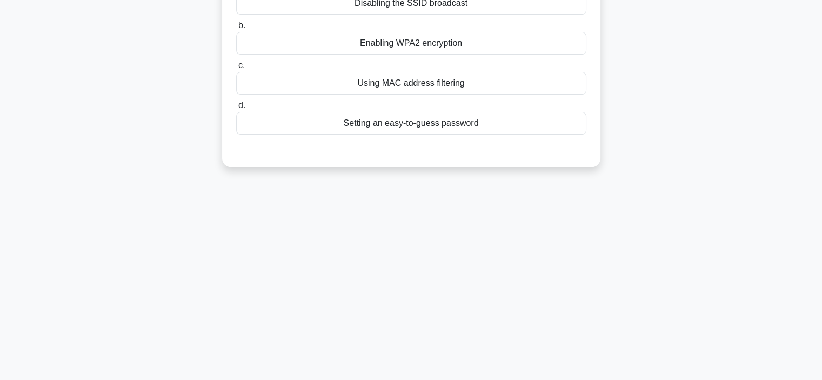
scroll to position [0, 0]
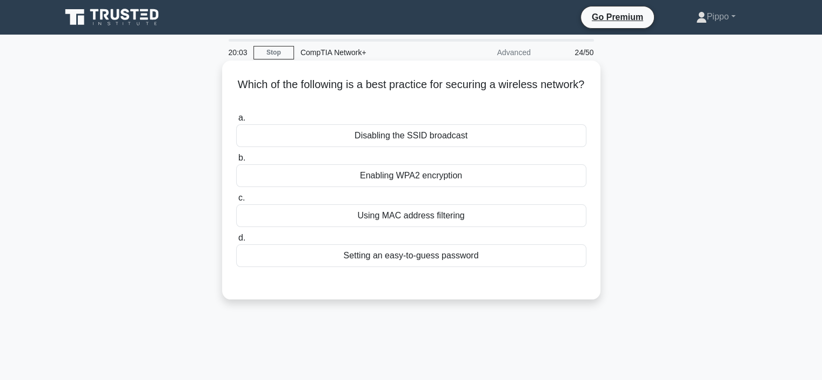
click at [509, 171] on div "Enabling WPA2 encryption" at bounding box center [411, 175] width 350 height 23
click at [236, 162] on input "b. Enabling WPA2 encryption" at bounding box center [236, 158] width 0 height 7
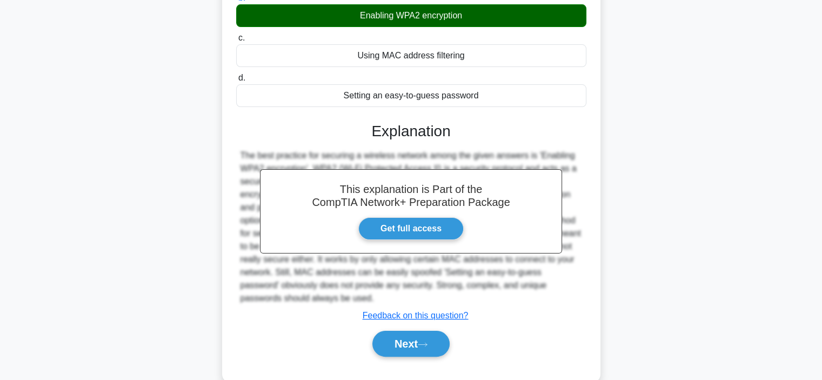
scroll to position [162, 0]
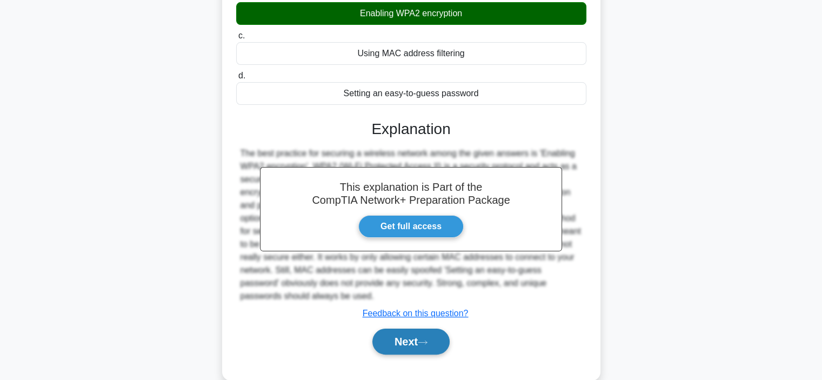
click at [402, 330] on button "Next" at bounding box center [410, 342] width 77 height 26
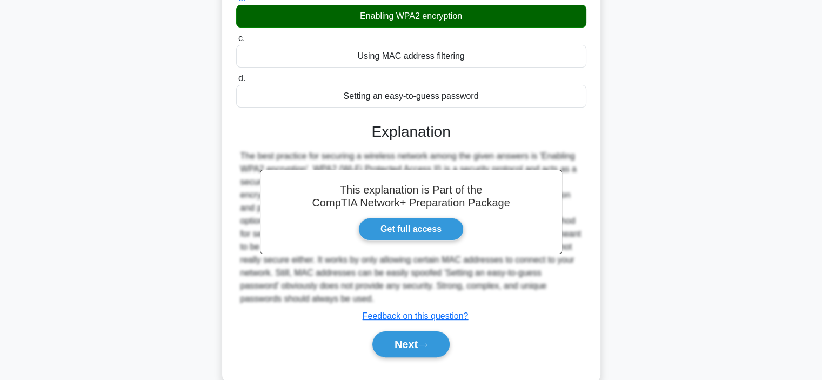
scroll to position [0, 0]
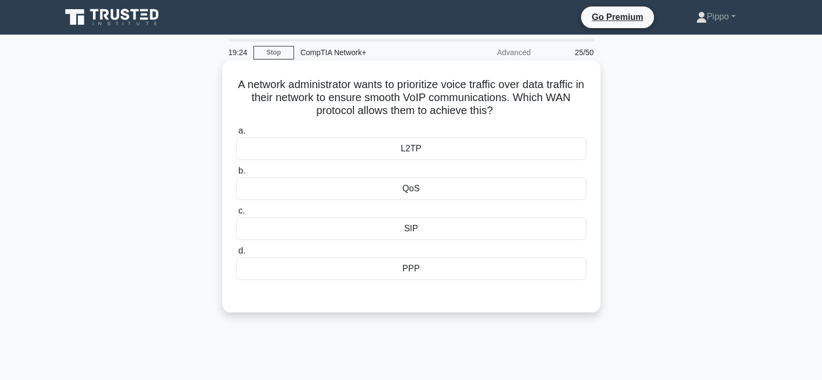
click at [470, 188] on div "QoS" at bounding box center [411, 188] width 350 height 23
click at [236, 175] on input "b. QoS" at bounding box center [236, 171] width 0 height 7
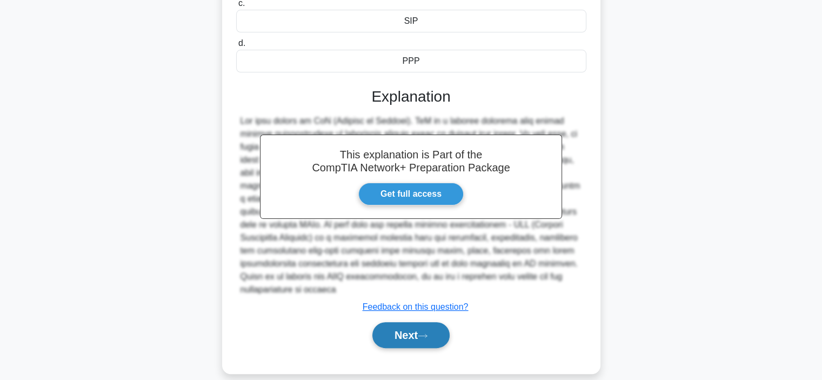
click at [428, 333] on icon at bounding box center [423, 336] width 10 height 6
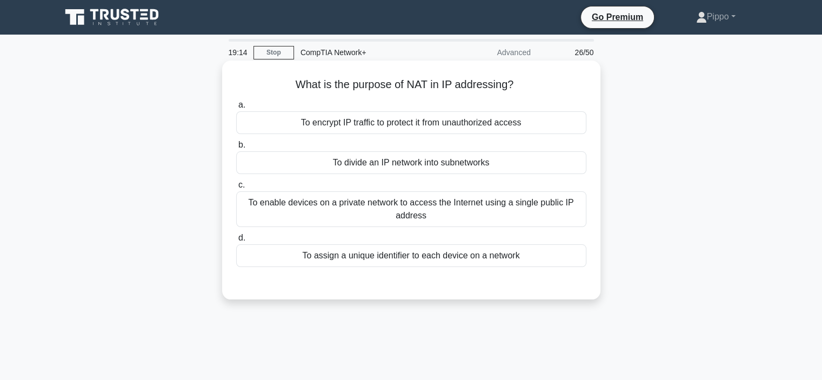
click at [572, 201] on div "To enable devices on a private network to access the Internet using a single pu…" at bounding box center [411, 209] width 350 height 36
click at [236, 189] on input "c. To enable devices on a private network to access the Internet using a single…" at bounding box center [236, 185] width 0 height 7
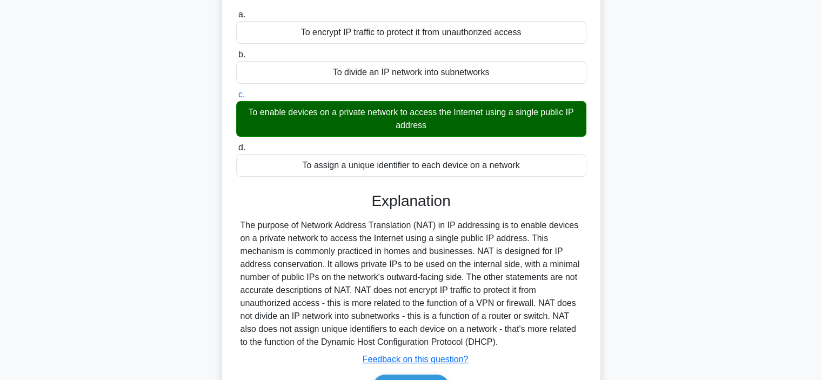
scroll to position [108, 0]
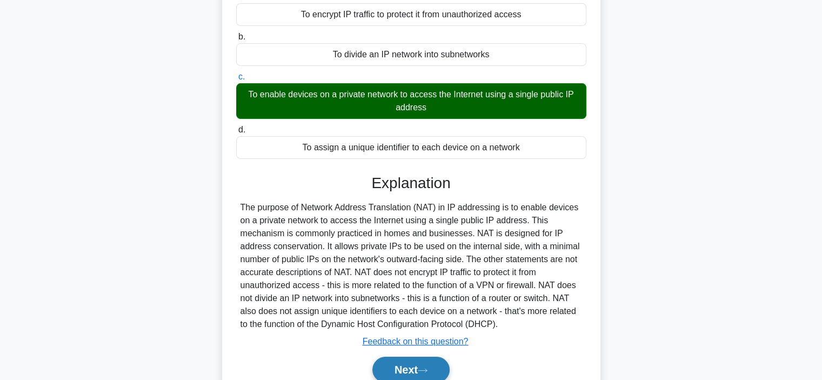
click at [391, 369] on button "Next" at bounding box center [410, 370] width 77 height 26
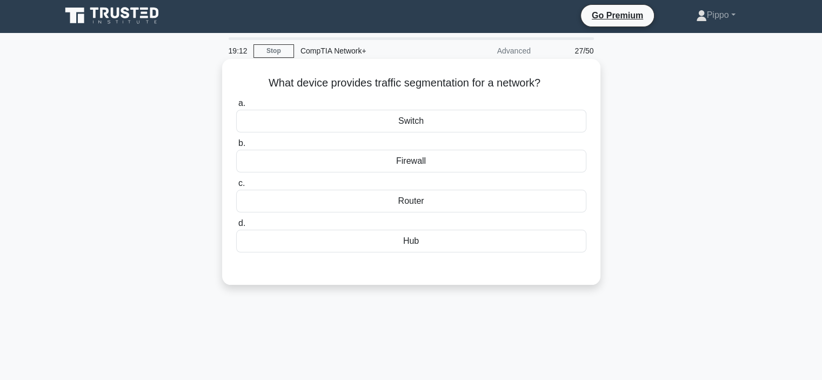
scroll to position [0, 0]
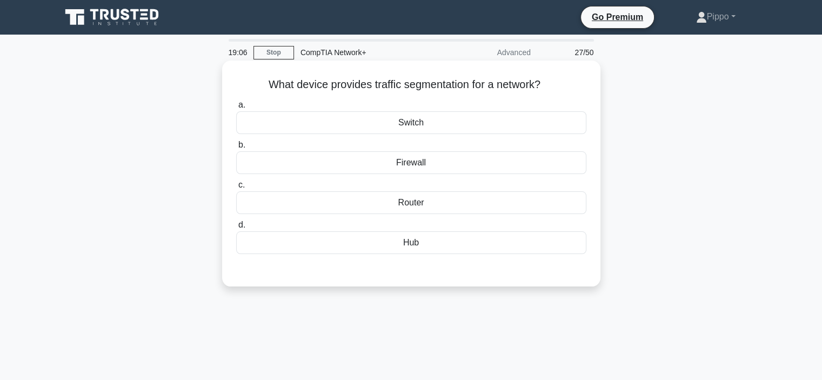
click at [416, 125] on div "Switch" at bounding box center [411, 122] width 350 height 23
click at [236, 109] on input "a. Switch" at bounding box center [236, 105] width 0 height 7
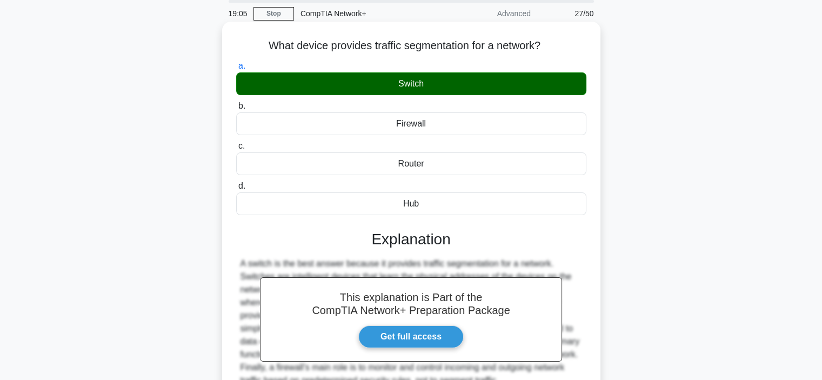
scroll to position [204, 0]
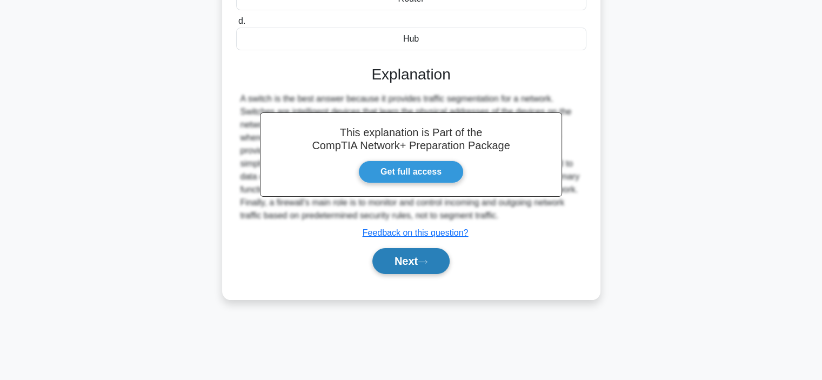
drag, startPoint x: 403, startPoint y: 251, endPoint x: 410, endPoint y: 250, distance: 7.0
click at [404, 250] on button "Next" at bounding box center [410, 261] width 77 height 26
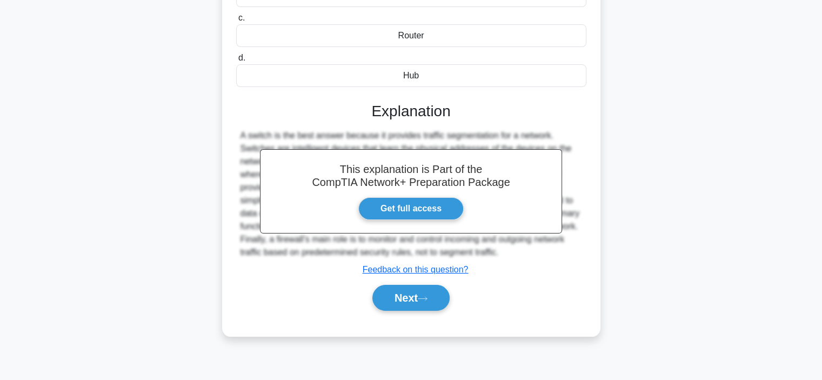
scroll to position [0, 0]
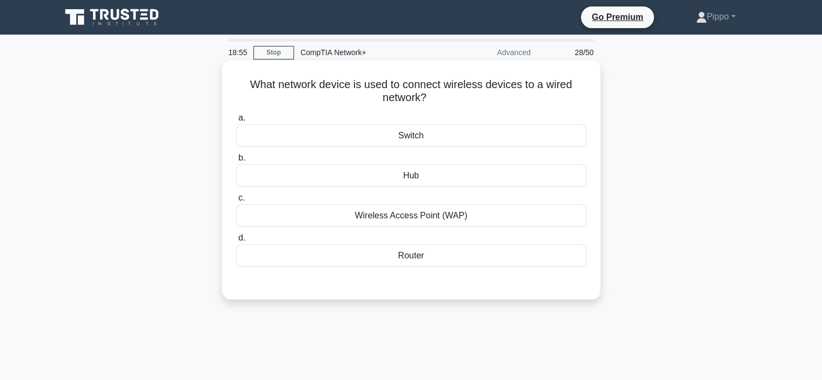
click at [411, 213] on div "Wireless Access Point (WAP)" at bounding box center [411, 215] width 350 height 23
click at [236, 202] on input "c. Wireless Access Point (WAP)" at bounding box center [236, 198] width 0 height 7
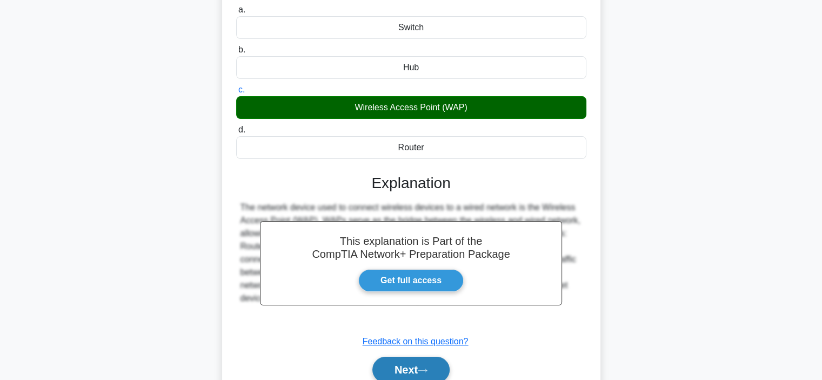
click at [417, 362] on button "Next" at bounding box center [410, 370] width 77 height 26
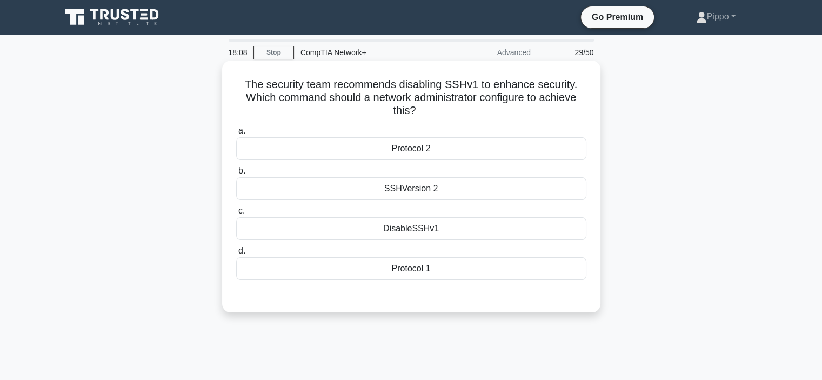
click at [373, 192] on div "SSHVersion 2" at bounding box center [411, 188] width 350 height 23
click at [236, 175] on input "b. SSHVersion 2" at bounding box center [236, 171] width 0 height 7
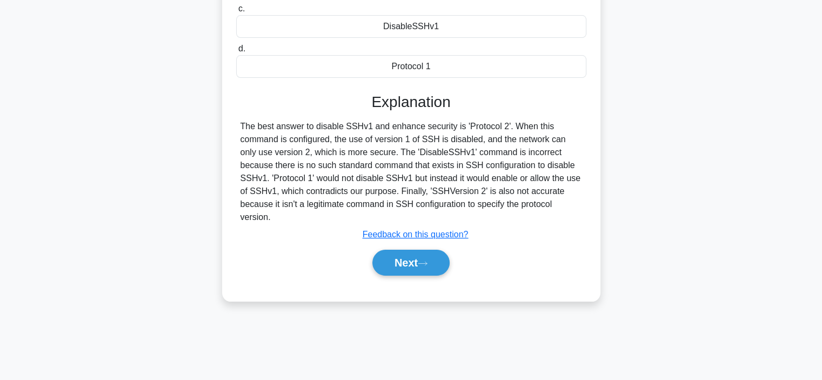
scroll to position [204, 0]
click at [432, 258] on button "Next" at bounding box center [410, 262] width 77 height 26
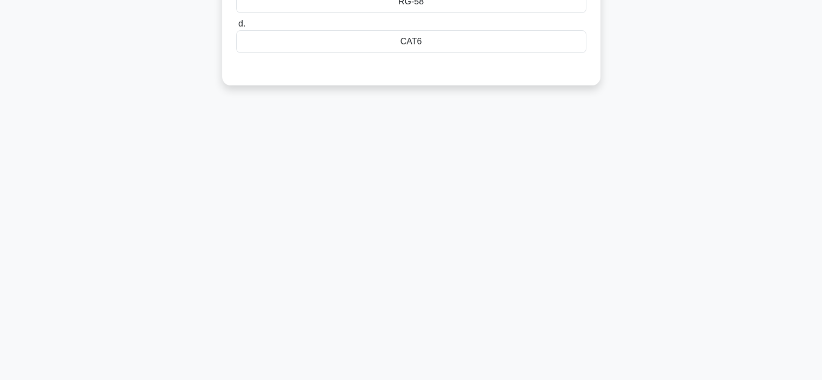
scroll to position [0, 0]
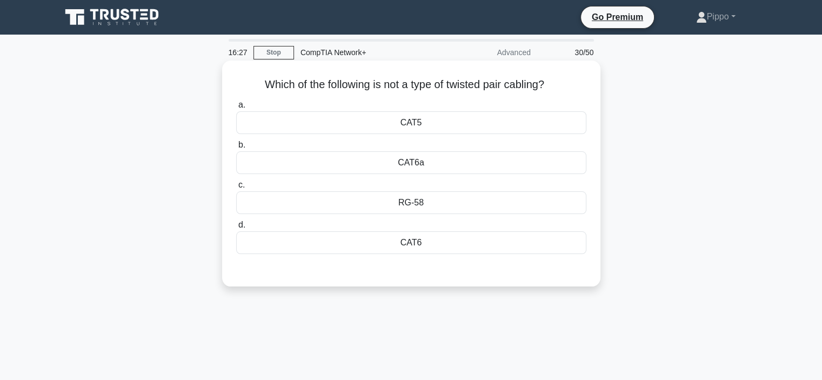
click at [532, 207] on div "RG-58" at bounding box center [411, 202] width 350 height 23
click at [236, 189] on input "c. RG-58" at bounding box center [236, 185] width 0 height 7
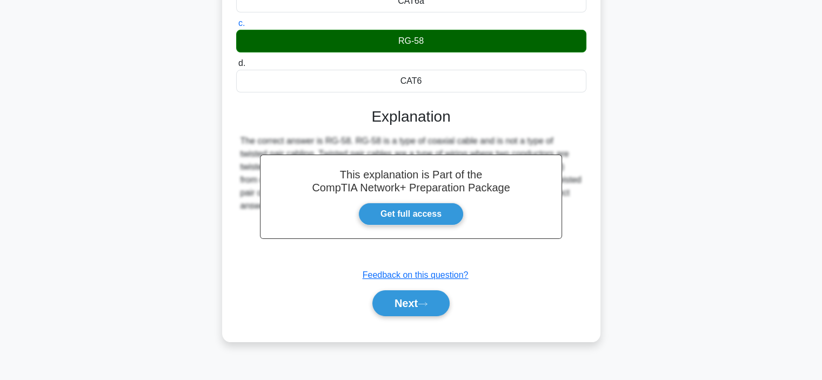
scroll to position [162, 0]
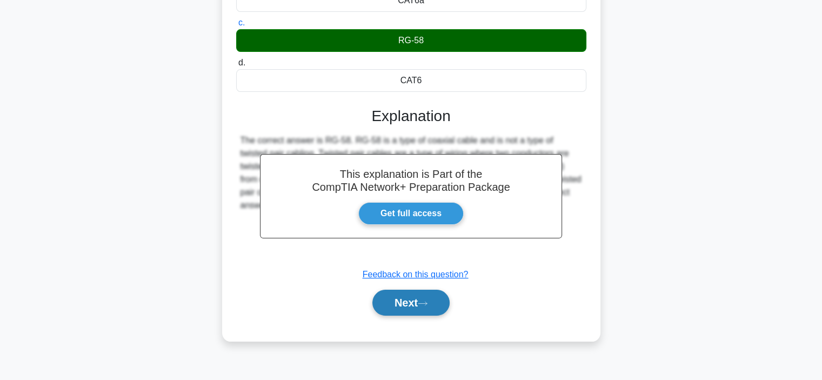
click at [444, 302] on button "Next" at bounding box center [410, 303] width 77 height 26
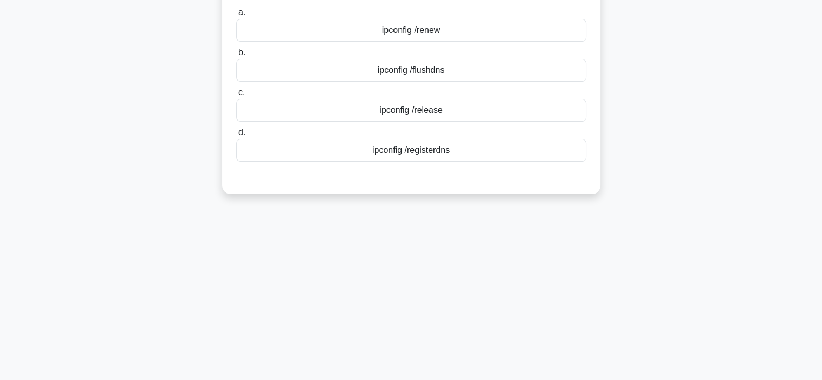
scroll to position [0, 0]
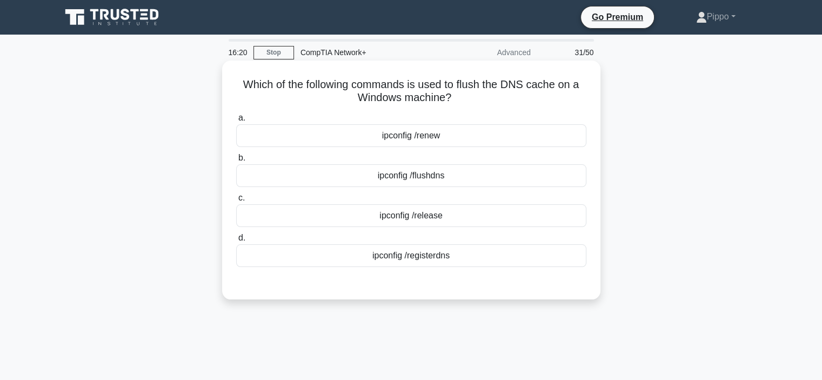
click at [518, 165] on div "ipconfig /flushdns" at bounding box center [411, 175] width 350 height 23
click at [236, 162] on input "b. ipconfig /flushdns" at bounding box center [236, 158] width 0 height 7
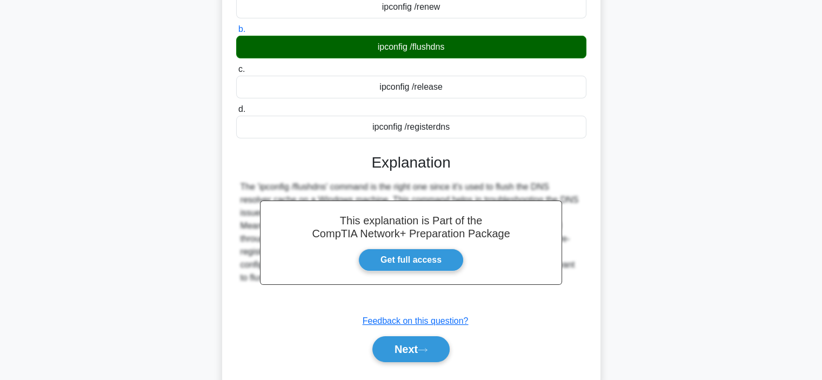
scroll to position [204, 0]
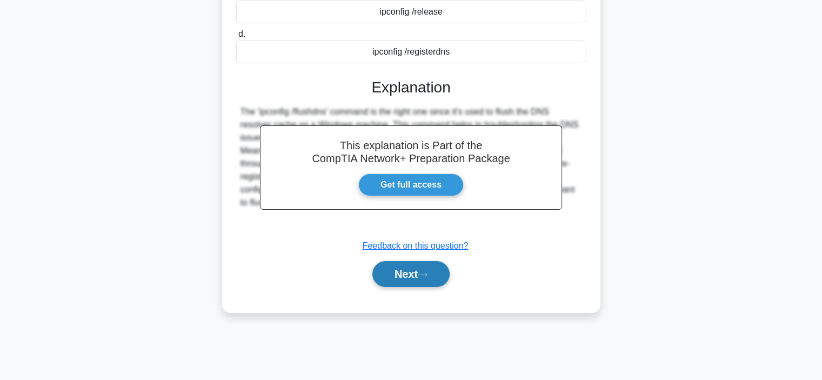
click at [428, 275] on icon at bounding box center [423, 275] width 10 height 6
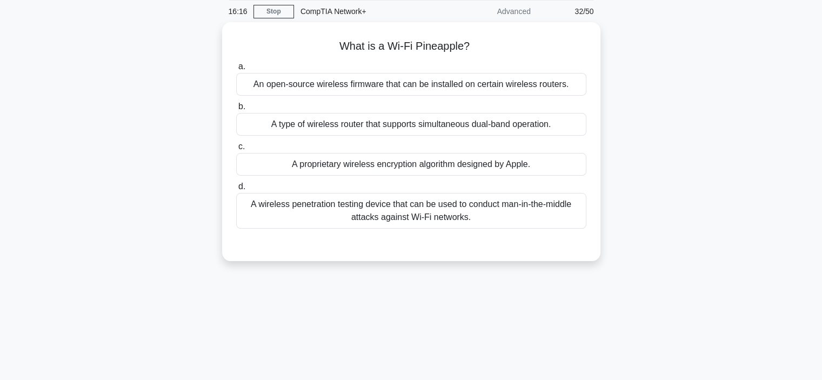
scroll to position [0, 0]
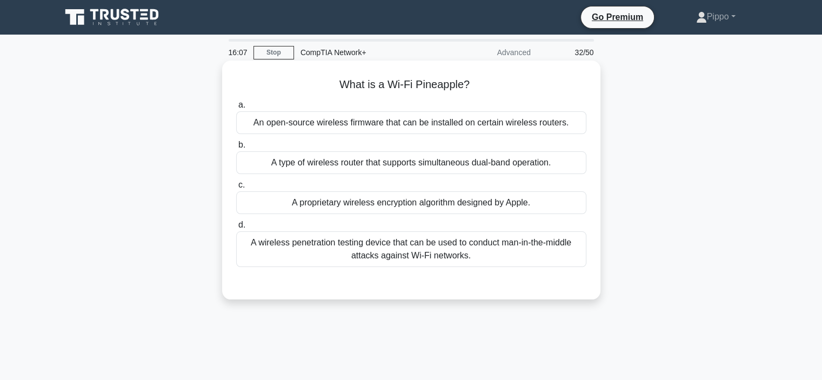
click at [484, 261] on div "A wireless penetration testing device that can be used to conduct man-in-the-mi…" at bounding box center [411, 249] width 350 height 36
click at [236, 229] on input "d. A wireless penetration testing device that can be used to conduct man-in-the…" at bounding box center [236, 225] width 0 height 7
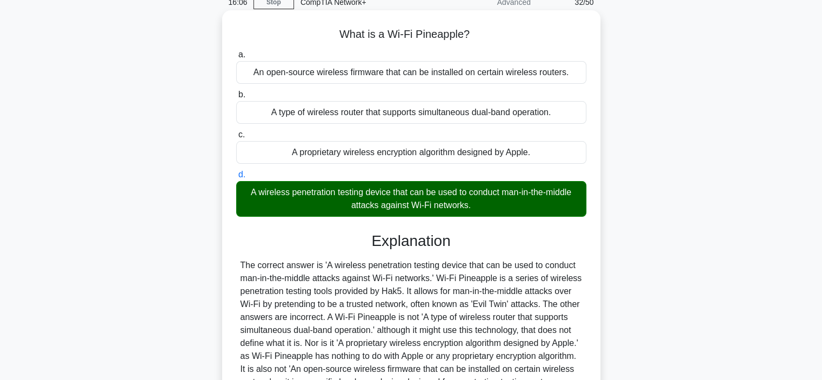
scroll to position [162, 0]
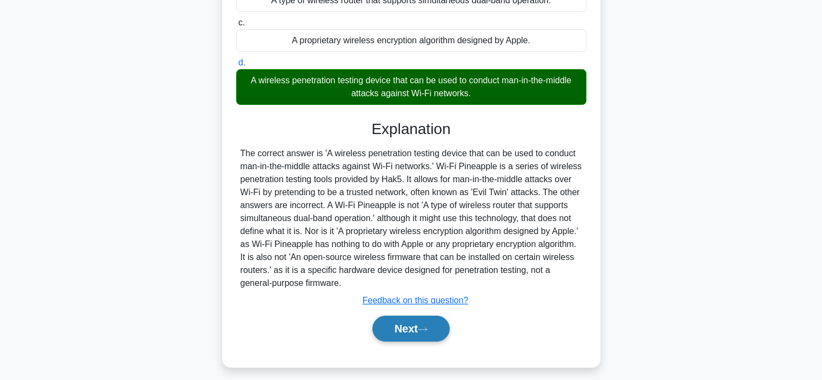
click at [402, 333] on button "Next" at bounding box center [410, 329] width 77 height 26
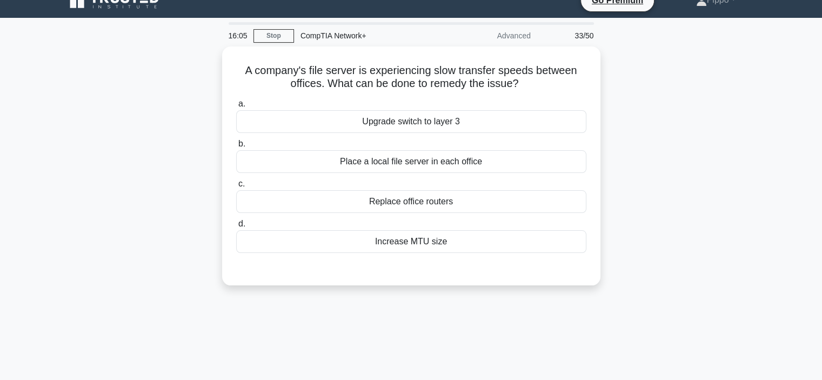
scroll to position [0, 0]
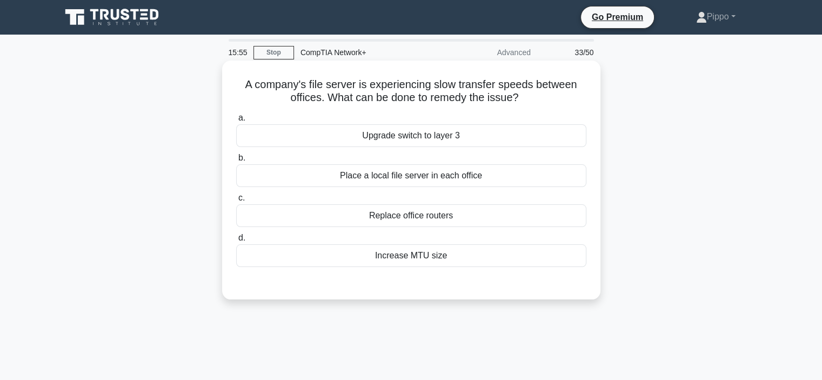
click at [480, 183] on div "Place a local file server in each office" at bounding box center [411, 175] width 350 height 23
click at [236, 162] on input "b. Place a local file server in each office" at bounding box center [236, 158] width 0 height 7
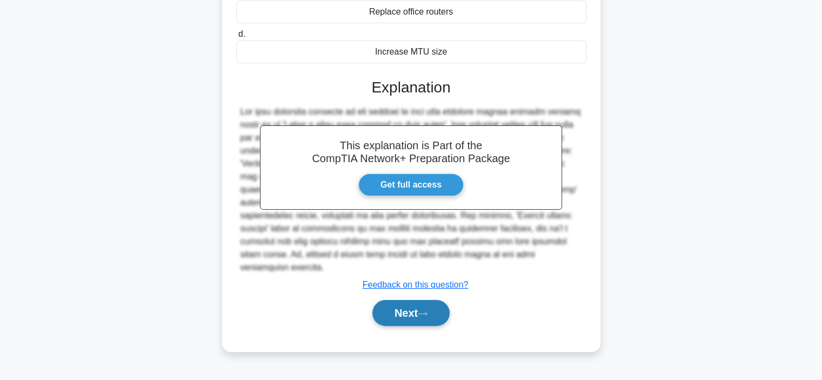
click at [428, 311] on icon at bounding box center [423, 314] width 10 height 6
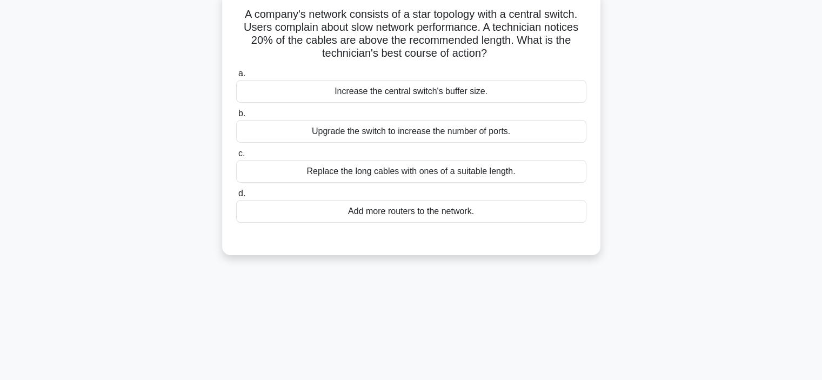
scroll to position [42, 0]
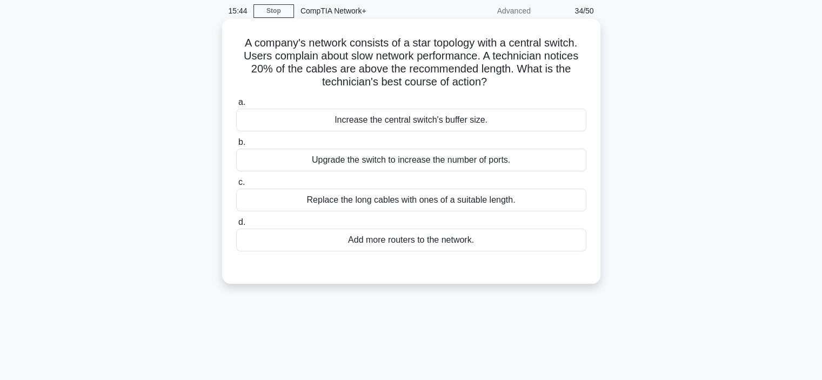
click at [405, 199] on div "Replace the long cables with ones of a suitable length." at bounding box center [411, 200] width 350 height 23
click at [236, 186] on input "c. Replace the long cables with ones of a suitable length." at bounding box center [236, 182] width 0 height 7
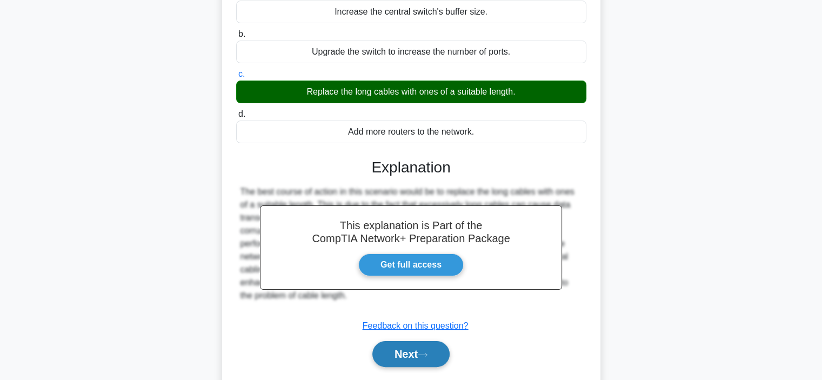
click at [422, 348] on button "Next" at bounding box center [410, 354] width 77 height 26
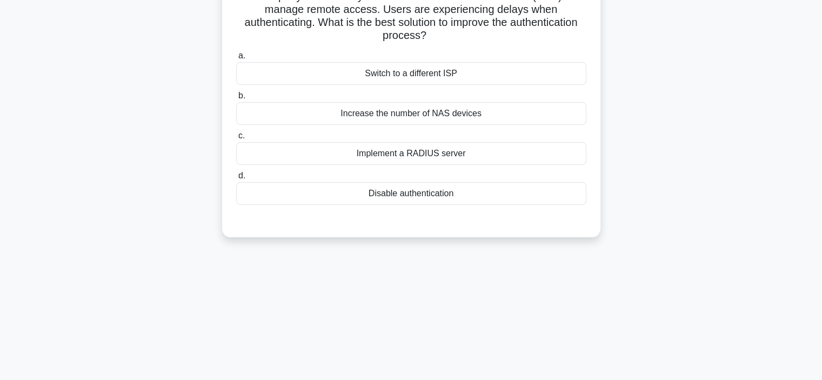
scroll to position [0, 0]
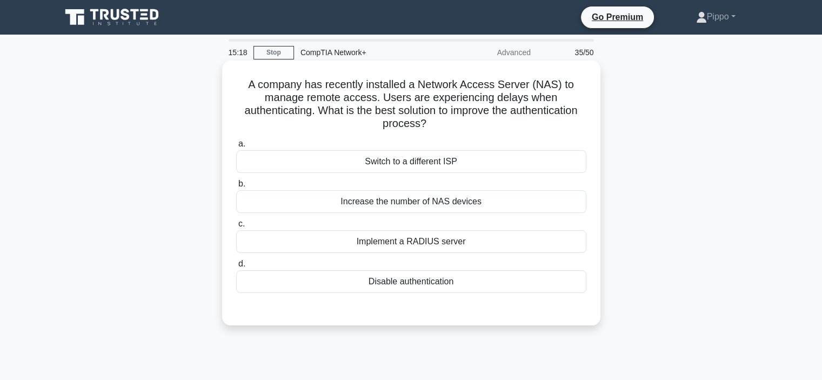
click at [482, 209] on div "Increase the number of NAS devices" at bounding box center [411, 201] width 350 height 23
click at [236, 188] on input "b. Increase the number of NAS devices" at bounding box center [236, 184] width 0 height 7
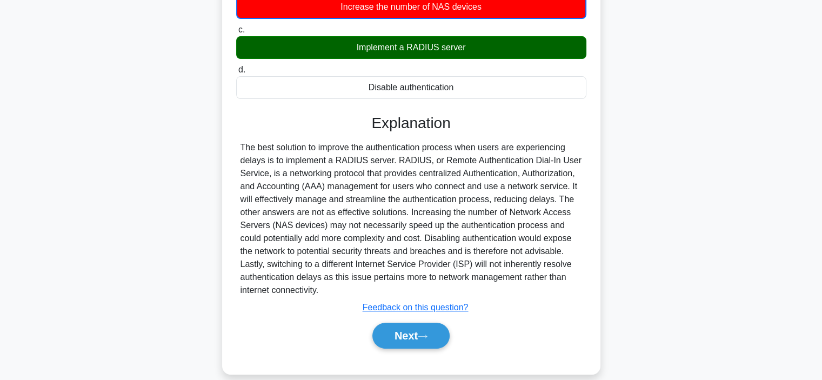
scroll to position [209, 0]
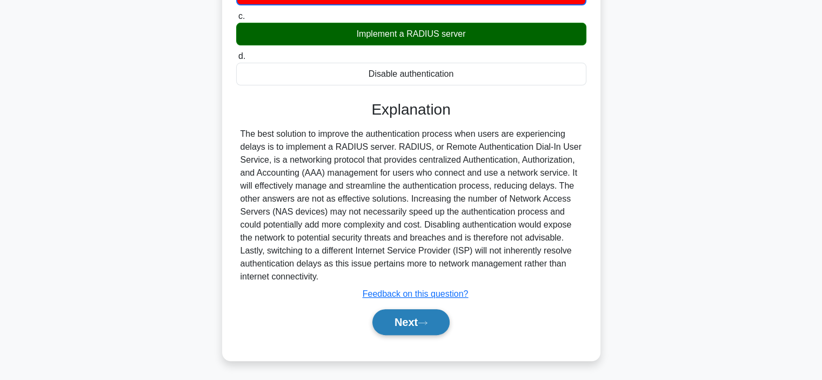
click at [442, 329] on button "Next" at bounding box center [410, 322] width 77 height 26
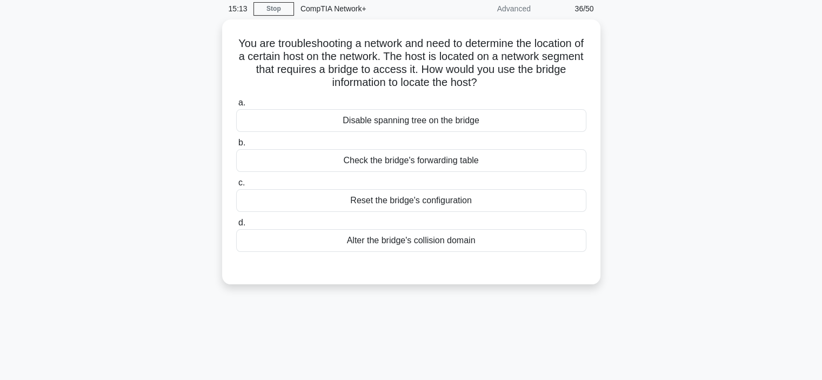
scroll to position [0, 0]
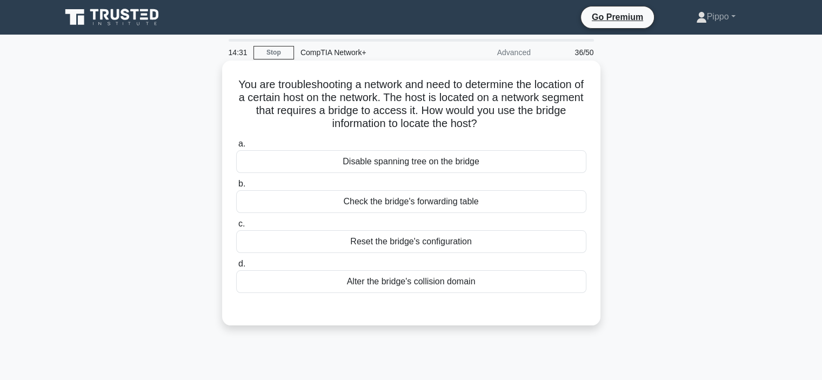
click at [502, 208] on div "Check the bridge's forwarding table" at bounding box center [411, 201] width 350 height 23
click at [236, 188] on input "b. Check the bridge's forwarding table" at bounding box center [236, 184] width 0 height 7
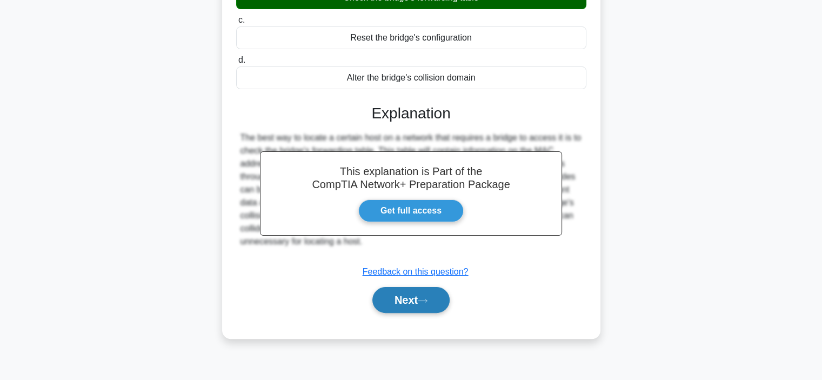
click at [398, 304] on button "Next" at bounding box center [410, 300] width 77 height 26
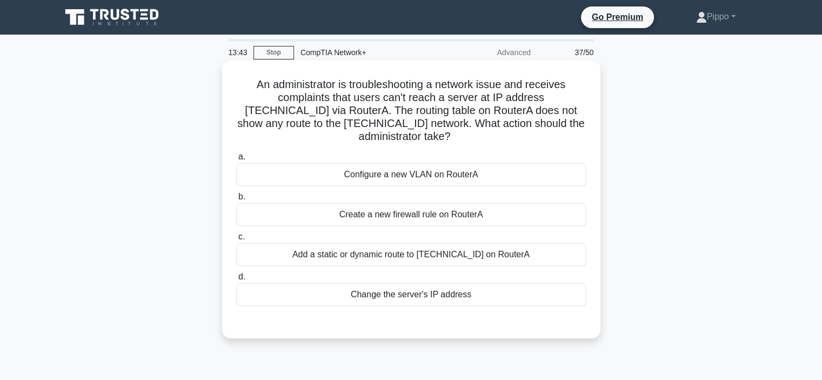
click at [434, 243] on div "Add a static or dynamic route to 10.0.1.0/24 on RouterA" at bounding box center [411, 254] width 350 height 23
click at [236, 241] on input "c. Add a static or dynamic route to 10.0.1.0/24 on RouterA" at bounding box center [236, 236] width 0 height 7
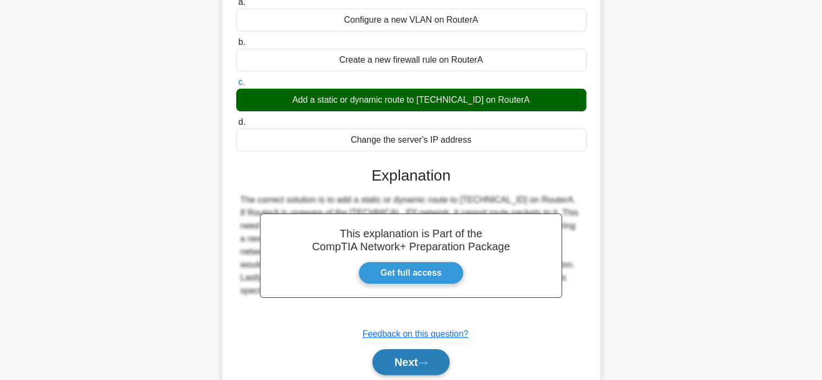
scroll to position [162, 0]
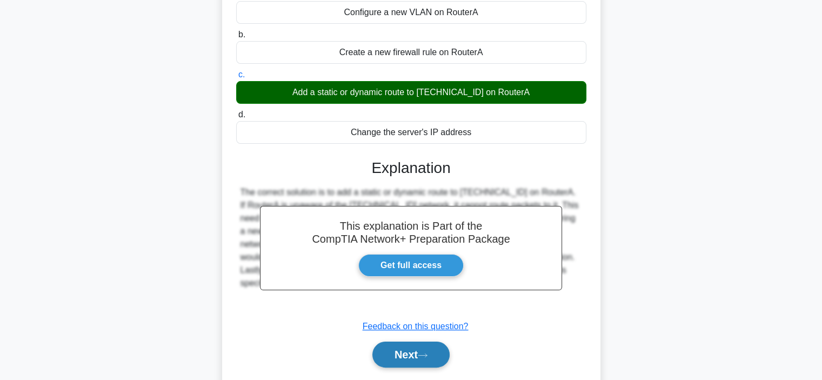
click at [396, 350] on button "Next" at bounding box center [410, 355] width 77 height 26
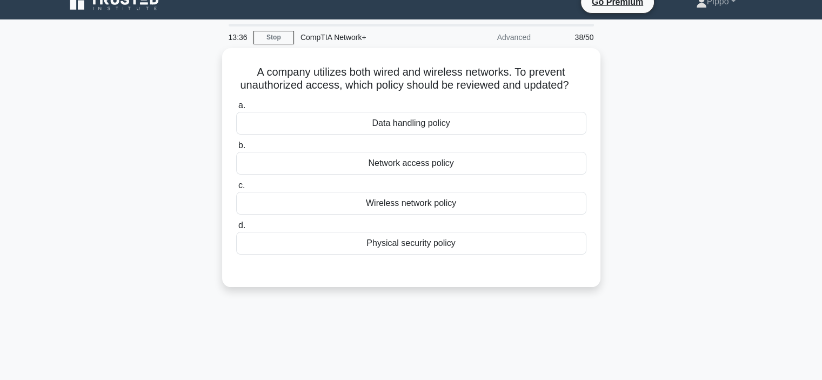
scroll to position [0, 0]
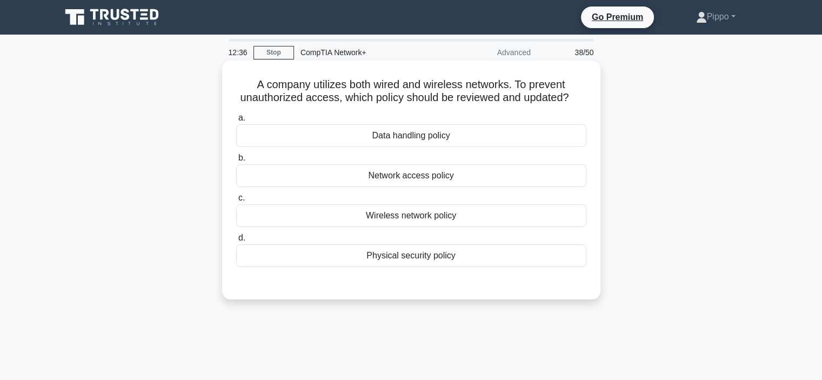
click at [495, 182] on div "Network access policy" at bounding box center [411, 175] width 350 height 23
click at [236, 162] on input "b. Network access policy" at bounding box center [236, 158] width 0 height 7
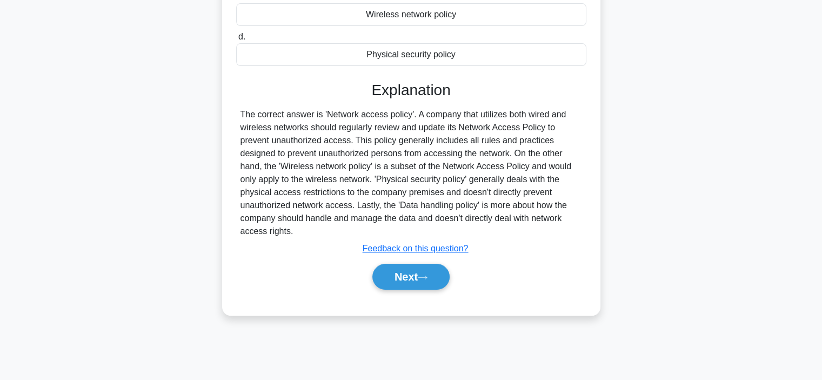
scroll to position [204, 0]
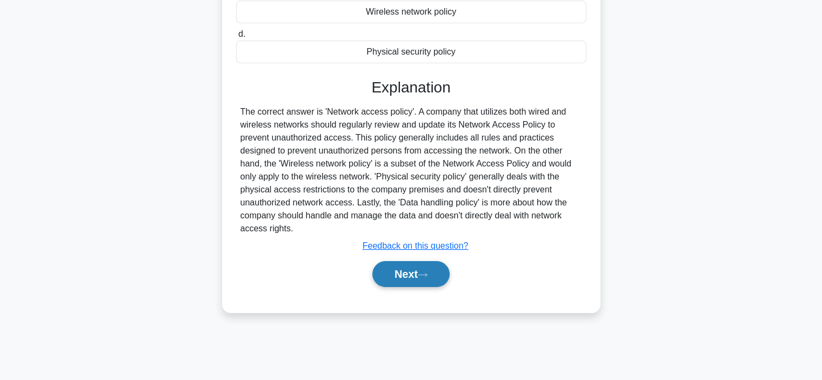
click at [437, 276] on button "Next" at bounding box center [410, 274] width 77 height 26
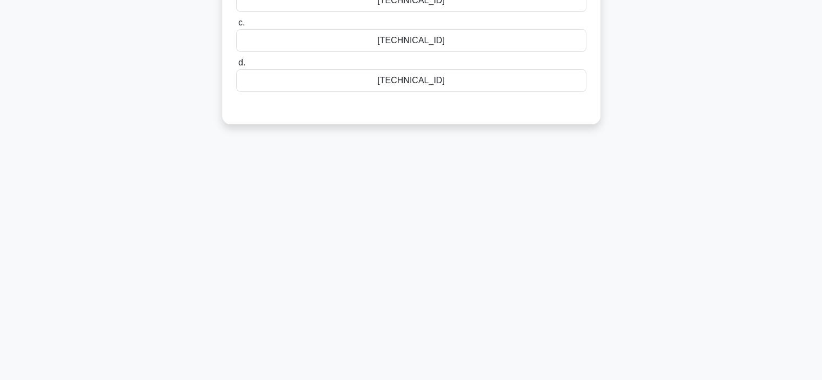
click at [119, 207] on div "10:39 Stop CompTIA Network+ Advanced 39/50 A host with an IP address of 10.5.3.…" at bounding box center [411, 105] width 713 height 541
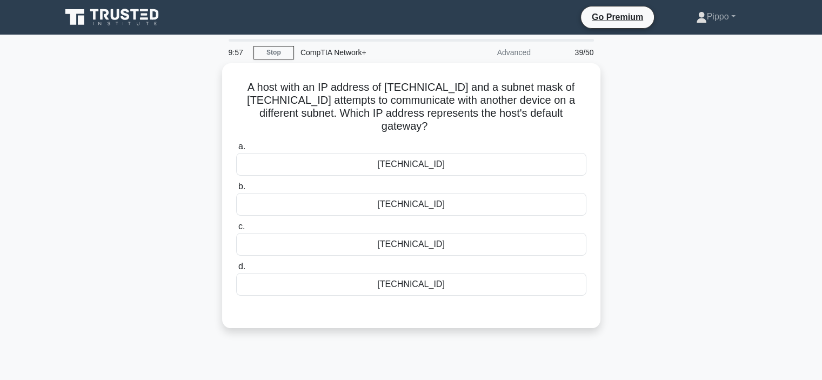
click at [691, 210] on div "A host with an IP address of 10.5.3.155 and a subnet mask of 255.255.0.0 attemp…" at bounding box center [411, 202] width 713 height 278
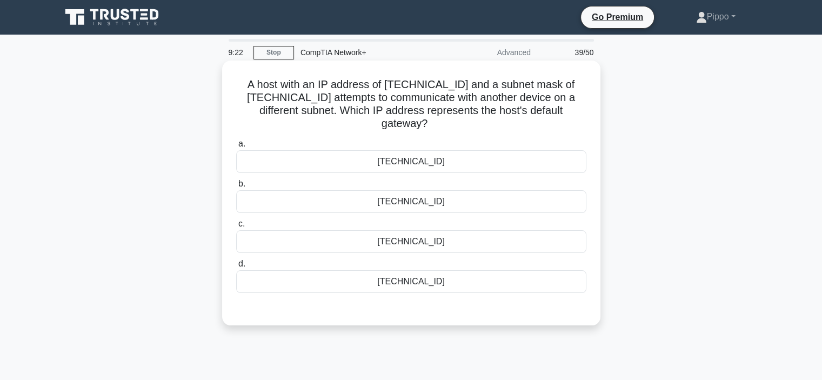
click at [428, 239] on div "10.5.3.1" at bounding box center [411, 241] width 350 height 23
click at [236, 228] on input "c. 10.5.3.1" at bounding box center [236, 224] width 0 height 7
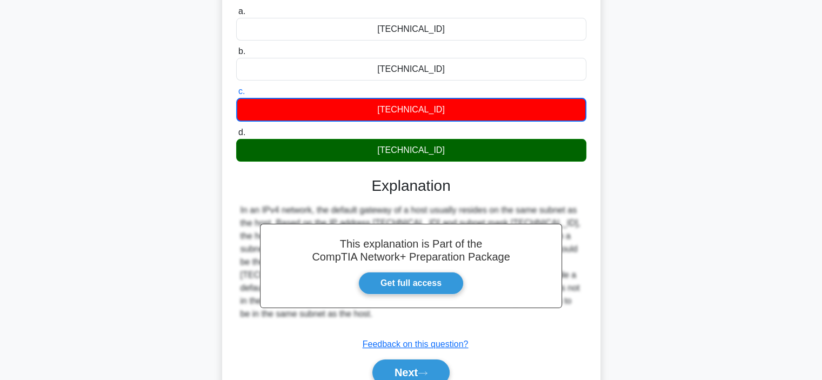
scroll to position [204, 0]
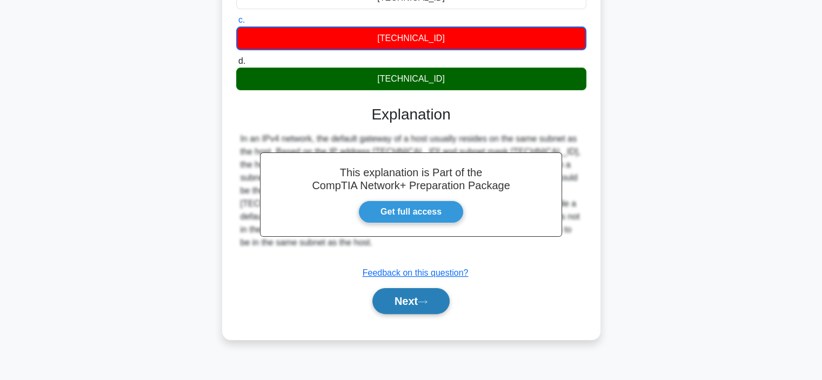
click at [444, 311] on button "Next" at bounding box center [410, 301] width 77 height 26
click at [441, 310] on button "Next" at bounding box center [410, 301] width 77 height 26
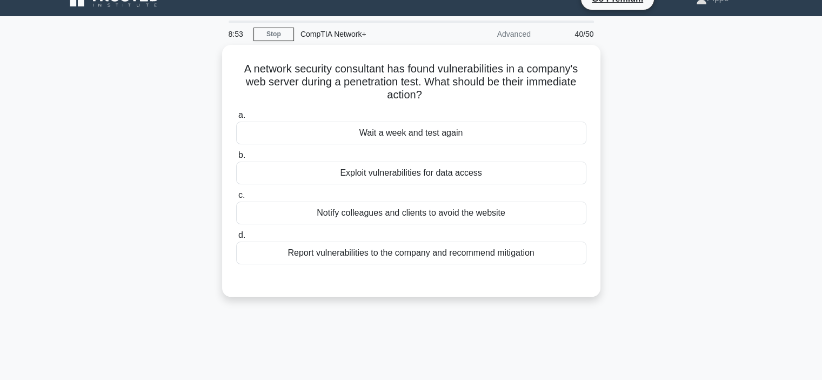
scroll to position [0, 0]
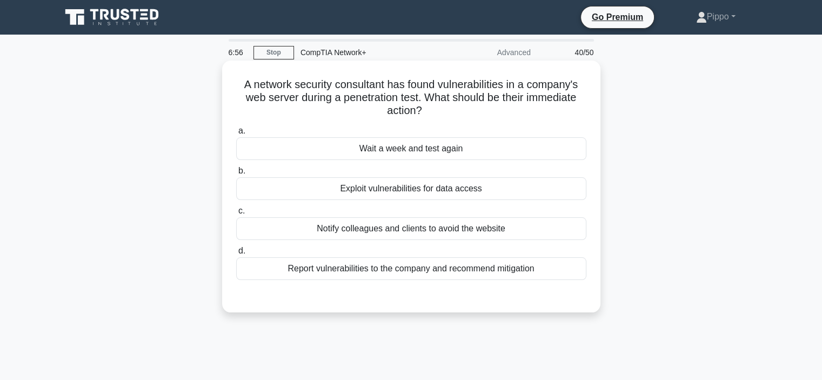
click at [483, 206] on label "c. Notify colleagues and clients to avoid the website" at bounding box center [411, 222] width 350 height 36
click at [236, 208] on input "c. Notify colleagues and clients to avoid the website" at bounding box center [236, 211] width 0 height 7
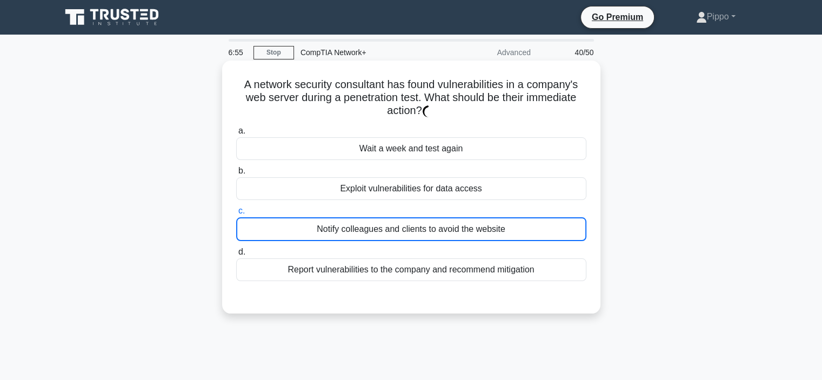
click at [483, 196] on div "Exploit vulnerabilities for data access" at bounding box center [411, 188] width 350 height 23
click at [236, 175] on input "b. Exploit vulnerabilities for data access" at bounding box center [236, 171] width 0 height 7
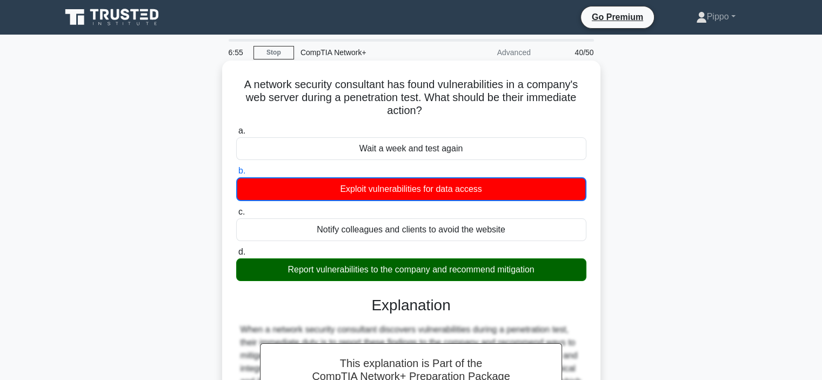
click at [483, 195] on div "Exploit vulnerabilities for data access" at bounding box center [411, 189] width 350 height 24
click at [236, 175] on input "b. Exploit vulnerabilities for data access" at bounding box center [236, 171] width 0 height 7
click at [483, 194] on div "Exploit vulnerabilities for data access" at bounding box center [411, 189] width 350 height 24
click at [236, 175] on input "b. Exploit vulnerabilities for data access" at bounding box center [236, 171] width 0 height 7
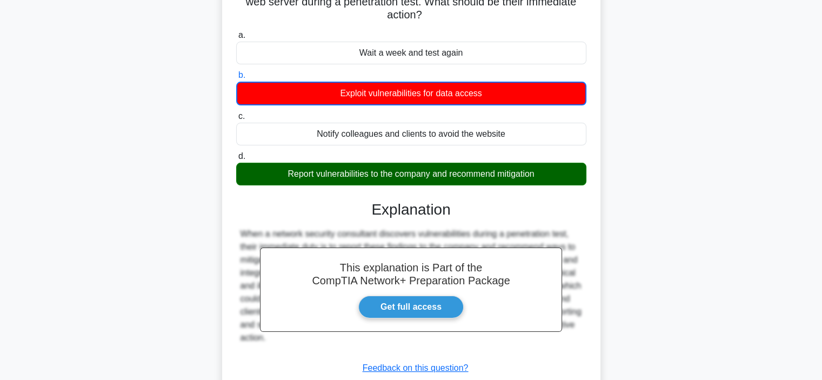
scroll to position [204, 0]
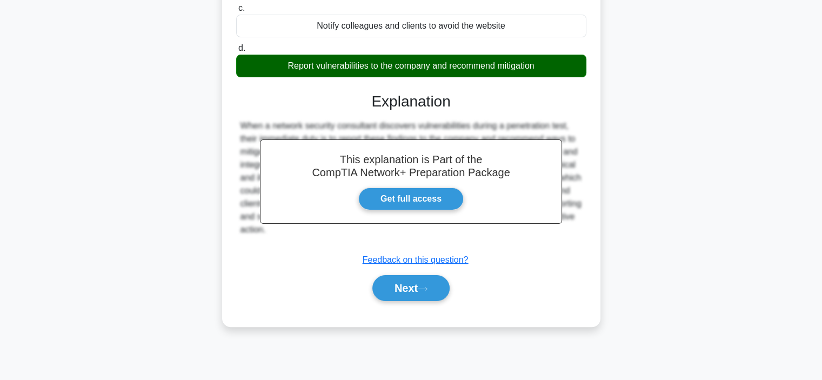
click at [422, 303] on div "Next" at bounding box center [411, 288] width 350 height 35
click at [399, 283] on button "Next" at bounding box center [410, 288] width 77 height 26
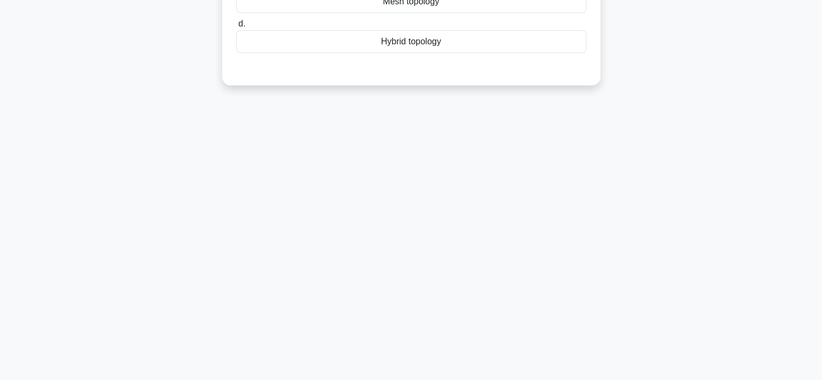
click at [479, 260] on div "6:47 Stop CompTIA Network+ Advanced 41/50 What topology is a combination of two…" at bounding box center [411, 105] width 713 height 541
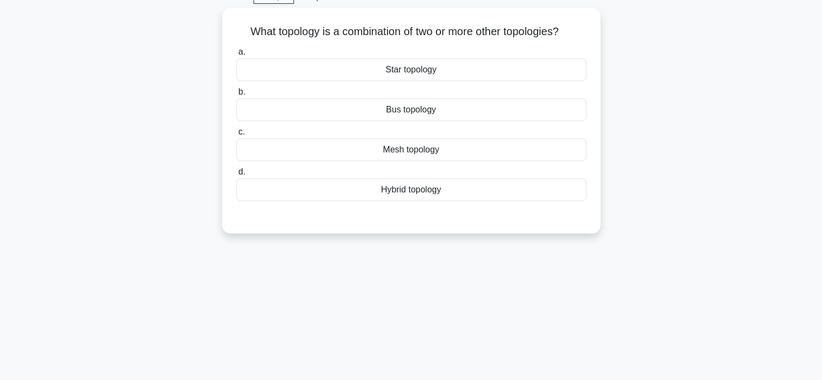
scroll to position [0, 0]
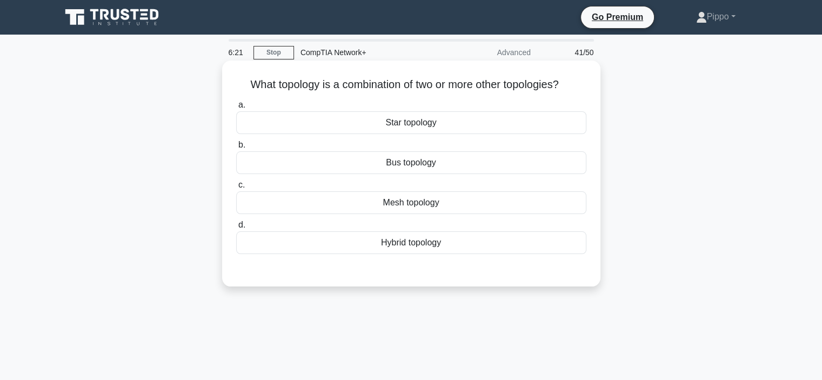
click at [439, 241] on div "Hybrid topology" at bounding box center [411, 242] width 350 height 23
click at [236, 229] on input "d. Hybrid topology" at bounding box center [236, 225] width 0 height 7
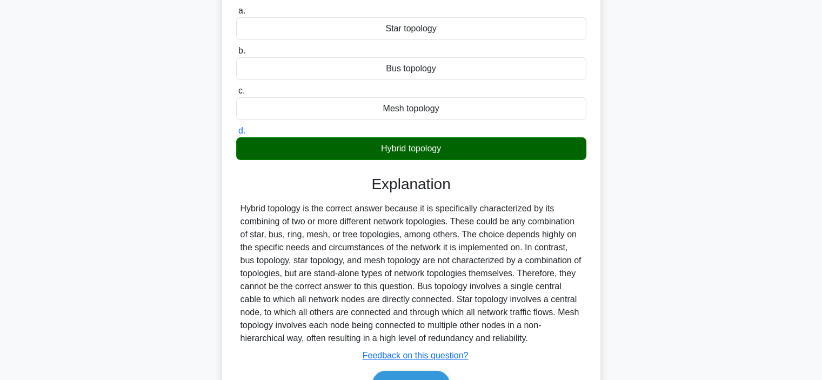
scroll to position [204, 0]
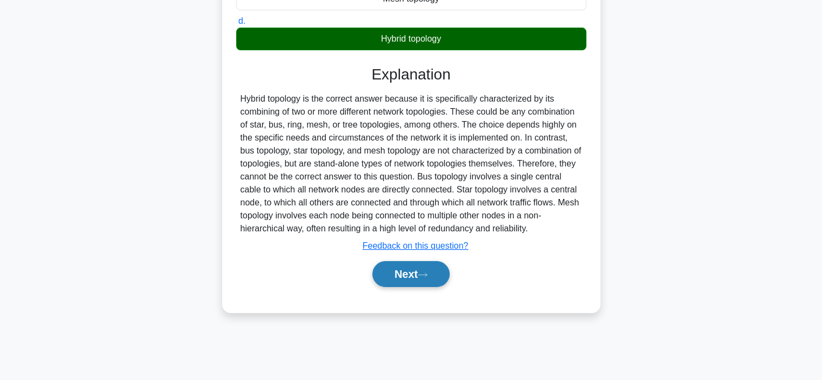
click at [424, 264] on button "Next" at bounding box center [410, 274] width 77 height 26
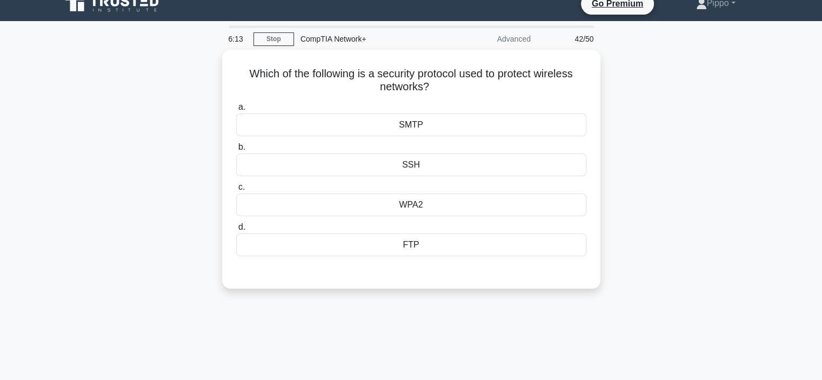
scroll to position [0, 0]
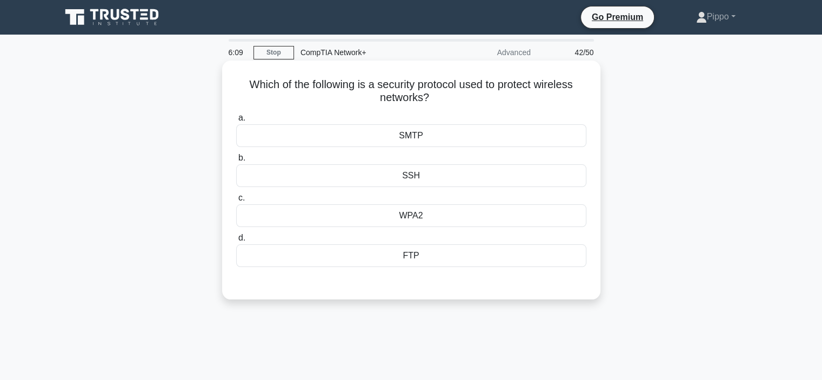
click at [285, 224] on div "WPA2" at bounding box center [411, 215] width 350 height 23
click at [236, 202] on input "c. WPA2" at bounding box center [236, 198] width 0 height 7
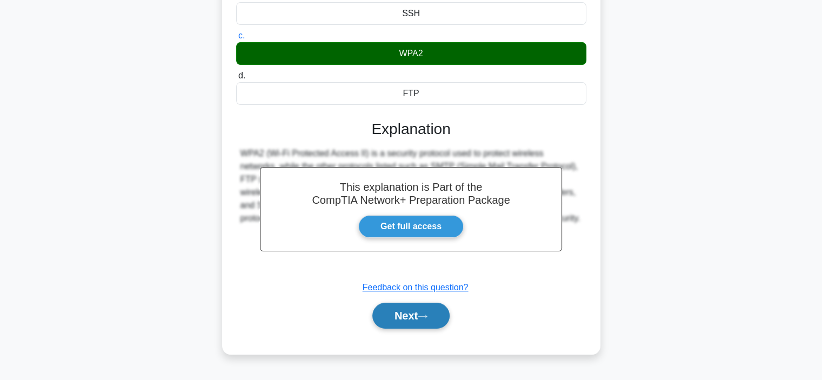
scroll to position [204, 0]
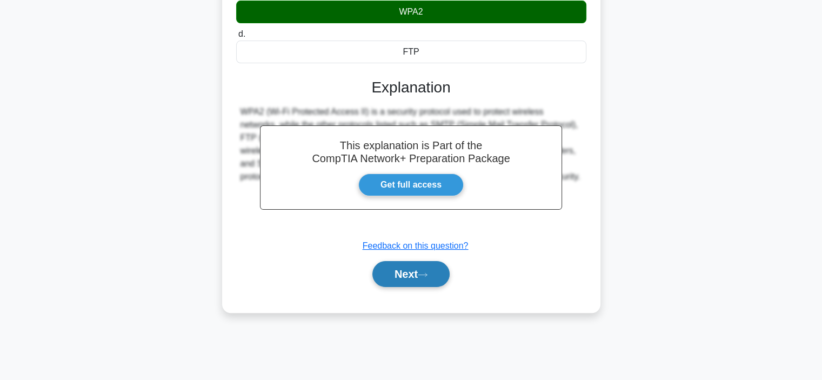
click at [399, 272] on button "Next" at bounding box center [410, 274] width 77 height 26
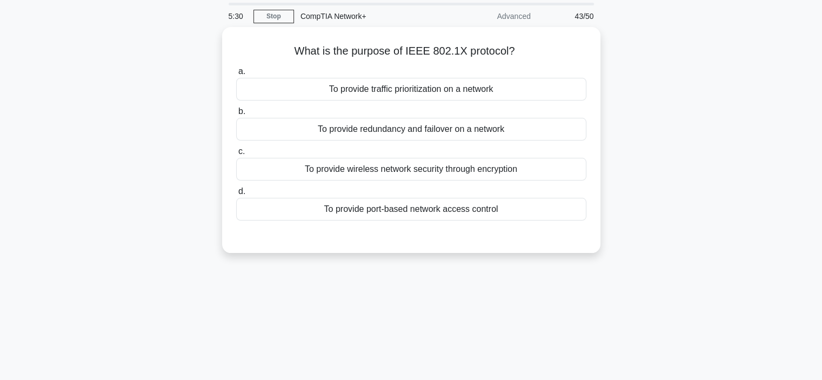
scroll to position [0, 0]
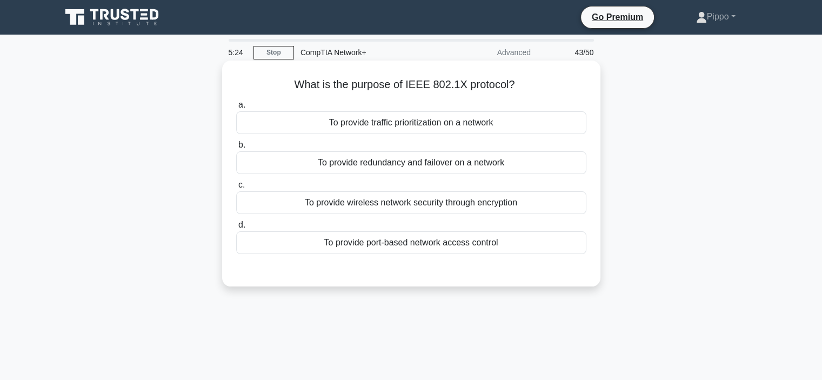
click at [302, 177] on div "a. To provide traffic prioritization on a network b. To provide redundancy and …" at bounding box center [411, 176] width 363 height 160
click at [305, 171] on div "To provide redundancy and failover on a network" at bounding box center [411, 162] width 350 height 23
click at [236, 149] on input "b. To provide redundancy and failover on a network" at bounding box center [236, 145] width 0 height 7
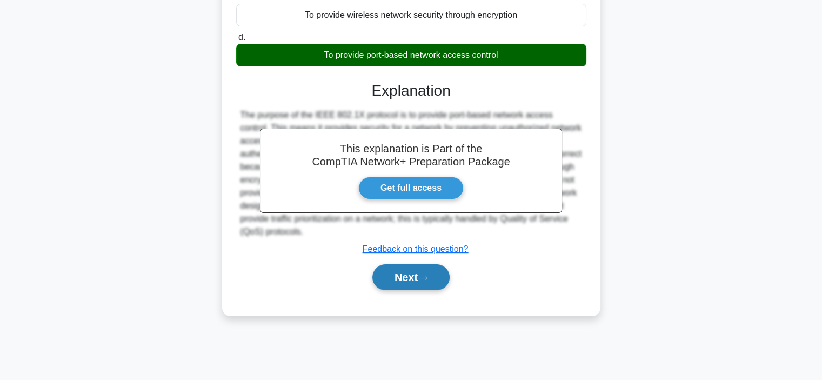
scroll to position [204, 0]
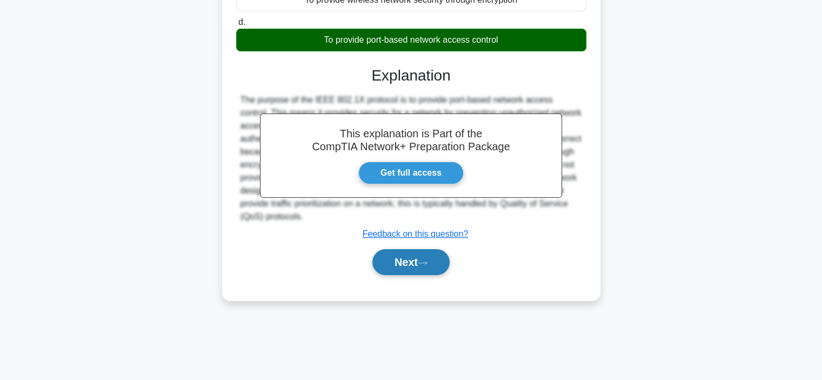
click at [412, 270] on button "Next" at bounding box center [410, 262] width 77 height 26
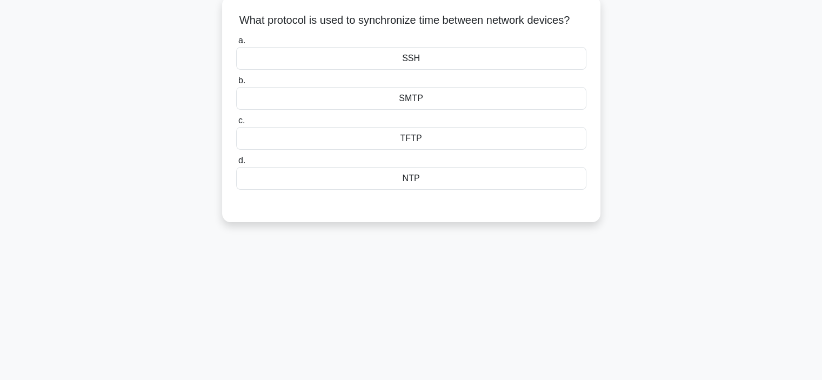
scroll to position [42, 0]
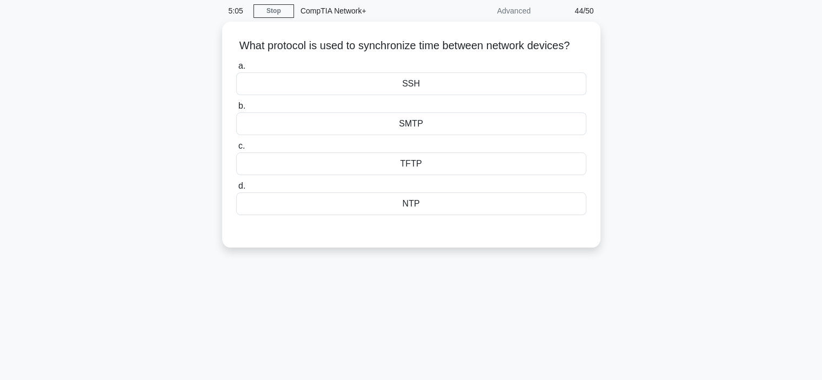
click at [94, 245] on div "What protocol is used to synchronize time between network devices? .spinner_0XT…" at bounding box center [411, 141] width 713 height 239
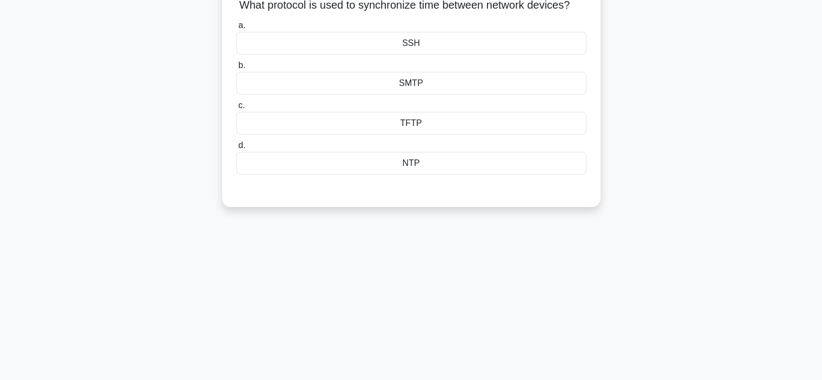
scroll to position [0, 0]
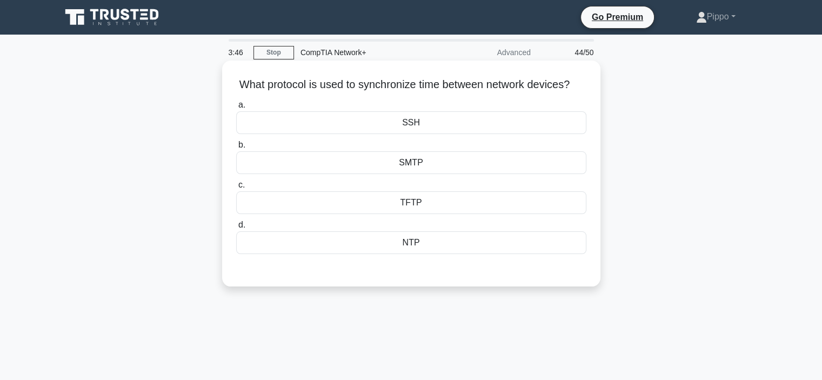
click at [437, 251] on div "NTP" at bounding box center [411, 242] width 350 height 23
click at [236, 229] on input "d. NTP" at bounding box center [236, 225] width 0 height 7
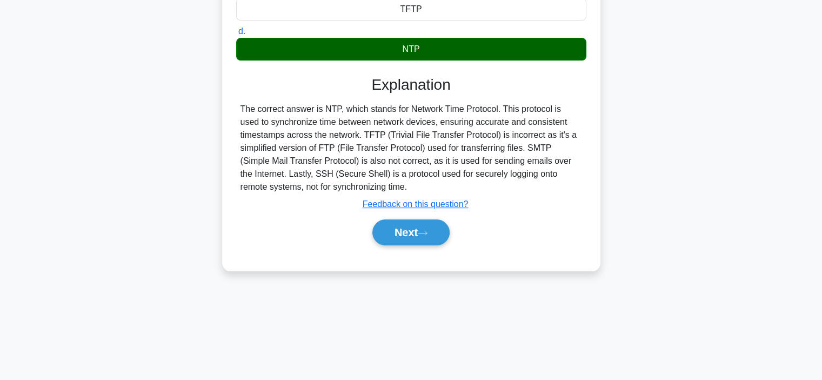
scroll to position [204, 0]
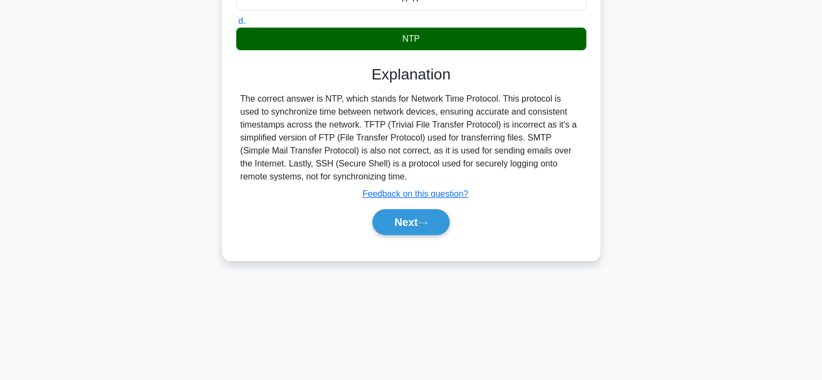
click at [422, 239] on div "Next" at bounding box center [411, 222] width 350 height 35
click at [422, 235] on button "Next" at bounding box center [410, 222] width 77 height 26
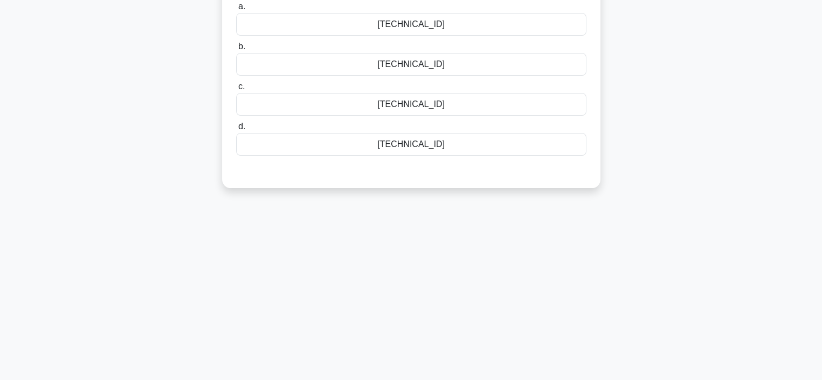
scroll to position [42, 0]
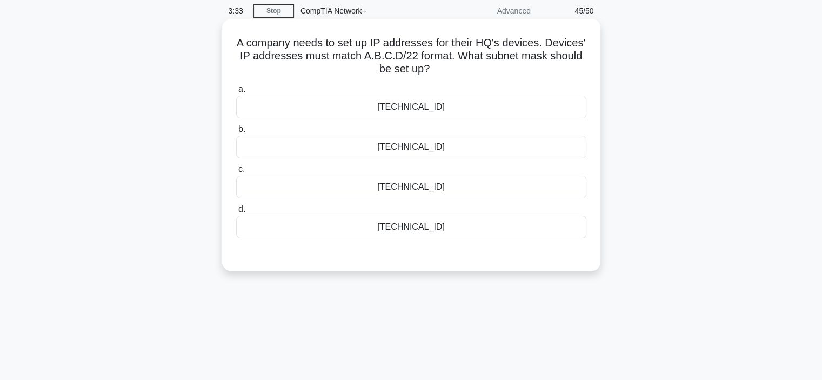
click at [415, 118] on div "255.255.252.0" at bounding box center [411, 107] width 350 height 23
click at [236, 93] on input "a. 255.255.252.0" at bounding box center [236, 89] width 0 height 7
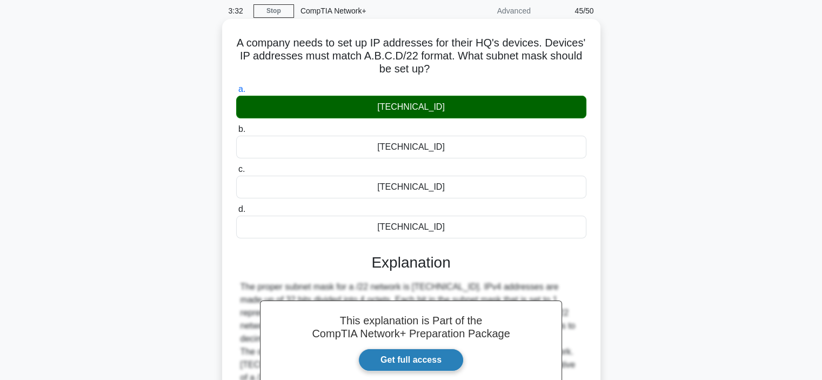
scroll to position [204, 0]
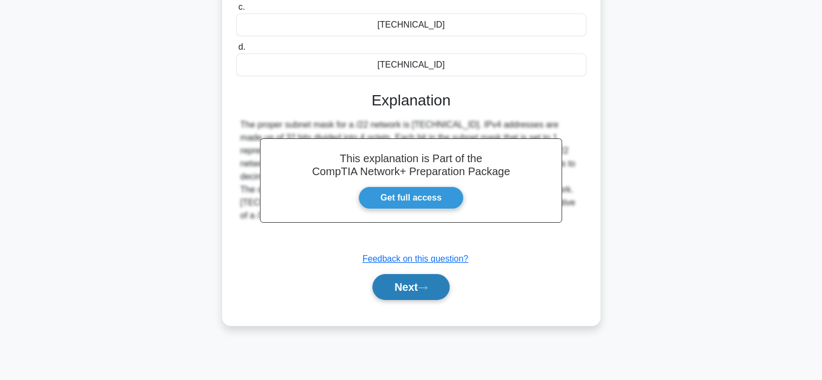
click at [416, 290] on button "Next" at bounding box center [410, 287] width 77 height 26
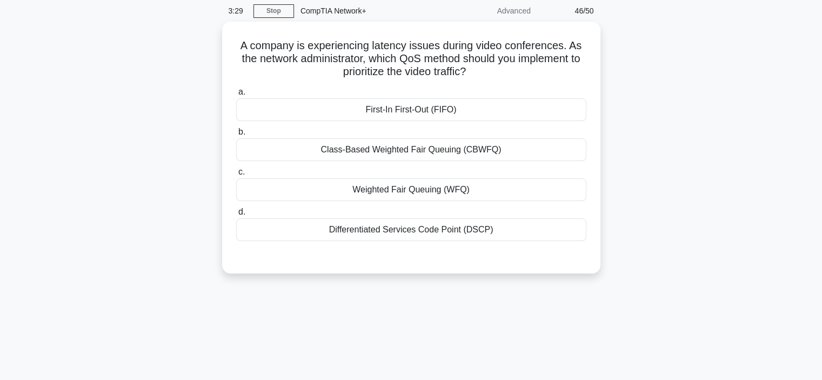
scroll to position [0, 0]
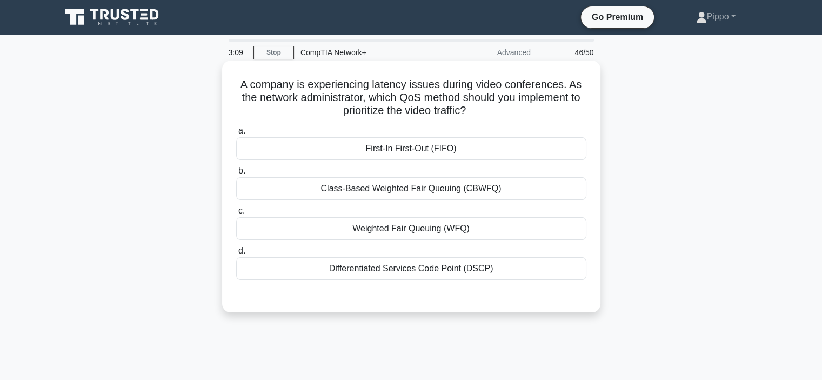
click at [465, 189] on div "Class-Based Weighted Fair Queuing (CBWFQ)" at bounding box center [411, 188] width 350 height 23
click at [236, 175] on input "b. Class-Based Weighted Fair Queuing (CBWFQ)" at bounding box center [236, 171] width 0 height 7
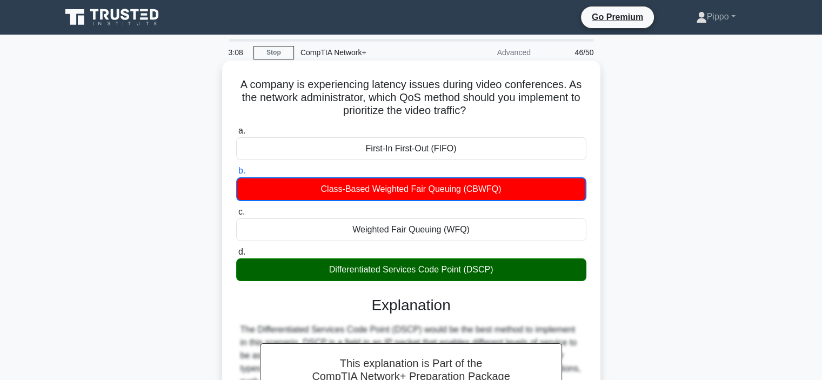
scroll to position [162, 0]
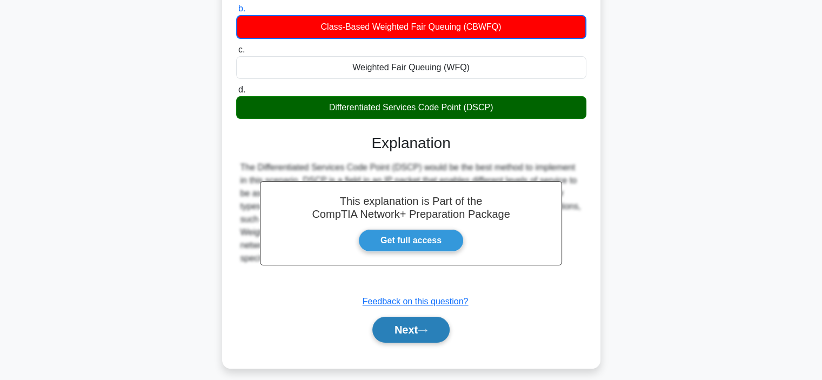
click at [415, 337] on button "Next" at bounding box center [410, 330] width 77 height 26
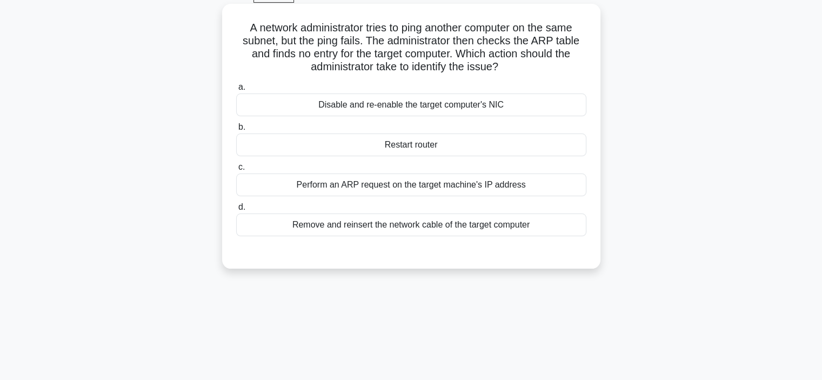
scroll to position [0, 0]
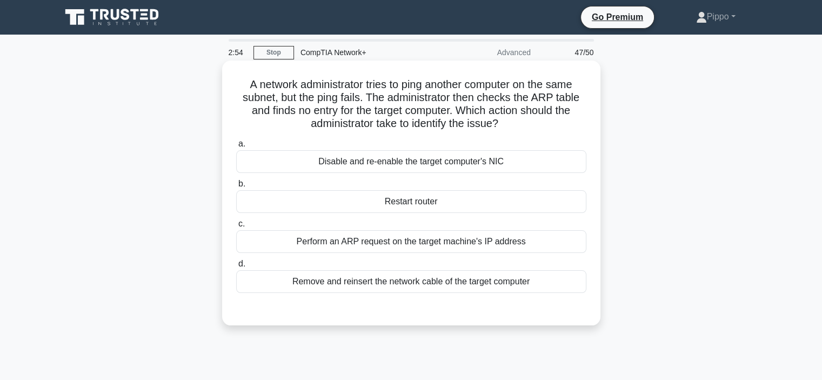
click at [418, 245] on div "Perform an ARP request on the target machine's IP address" at bounding box center [411, 241] width 350 height 23
click at [236, 228] on input "c. Perform an ARP request on the target machine's IP address" at bounding box center [236, 224] width 0 height 7
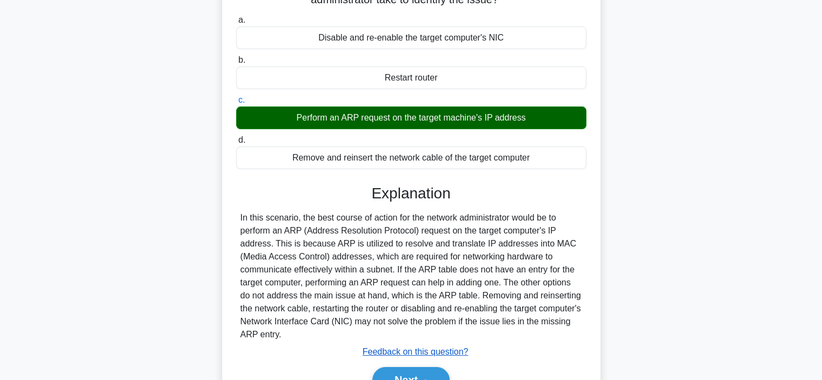
scroll to position [162, 0]
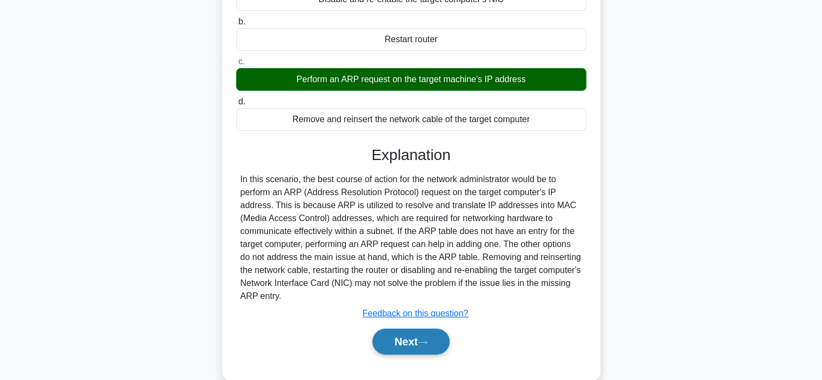
click at [413, 336] on button "Next" at bounding box center [410, 342] width 77 height 26
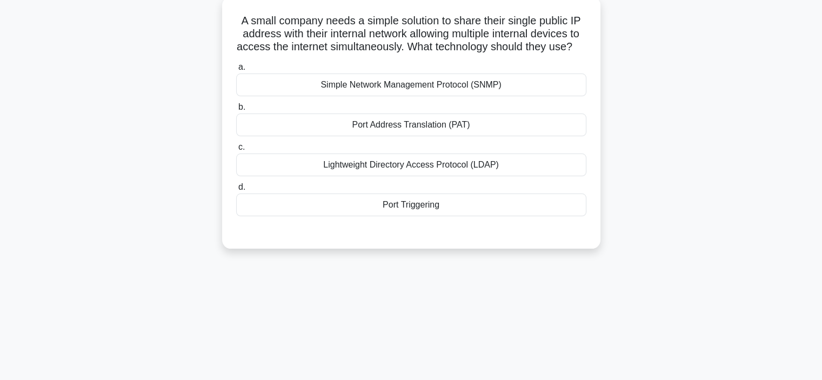
scroll to position [0, 0]
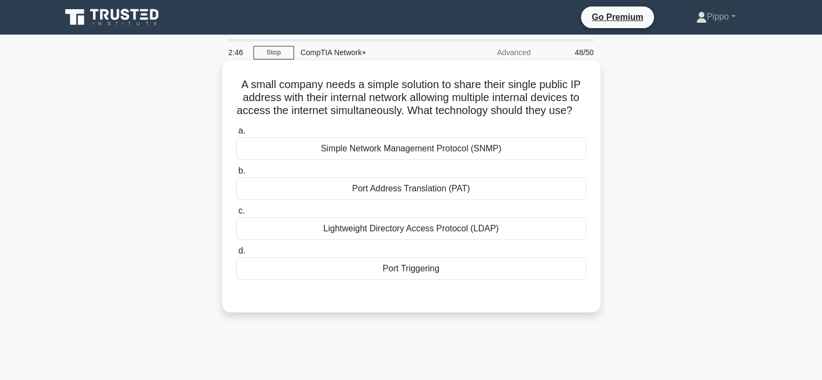
click at [422, 200] on div "Port Address Translation (PAT)" at bounding box center [411, 188] width 350 height 23
click at [236, 175] on input "b. Port Address Translation (PAT)" at bounding box center [236, 171] width 0 height 7
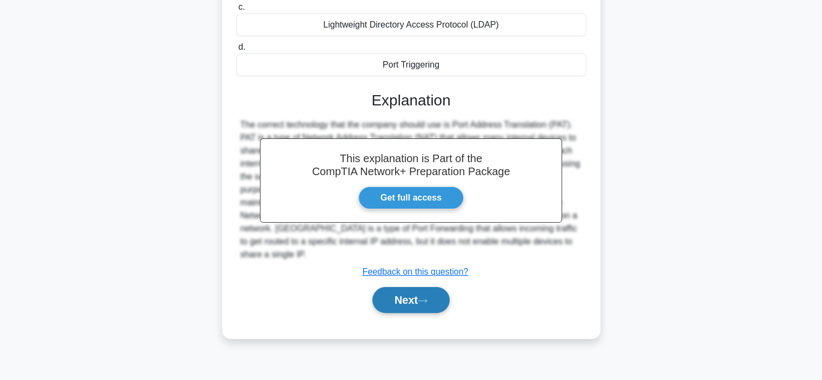
click at [416, 306] on button "Next" at bounding box center [410, 300] width 77 height 26
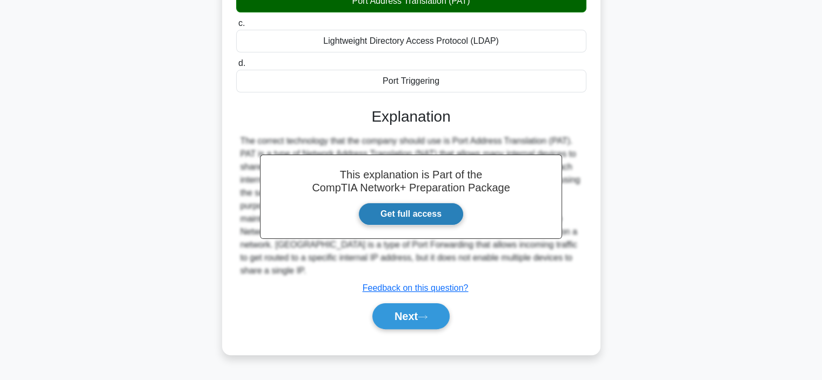
scroll to position [42, 0]
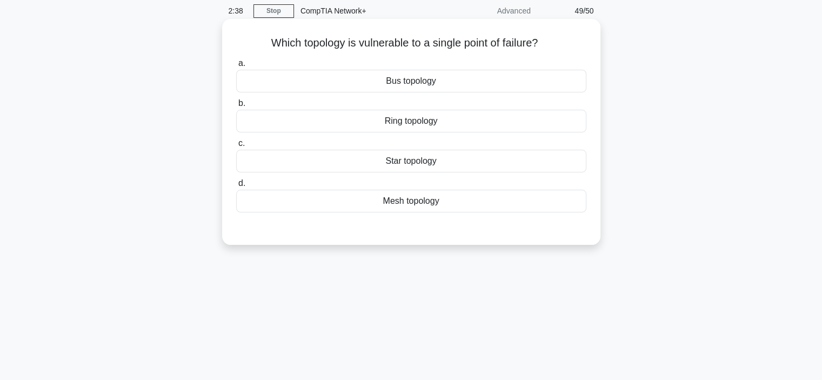
click at [387, 81] on div "Bus topology" at bounding box center [411, 81] width 350 height 23
click at [236, 67] on input "a. Bus topology" at bounding box center [236, 63] width 0 height 7
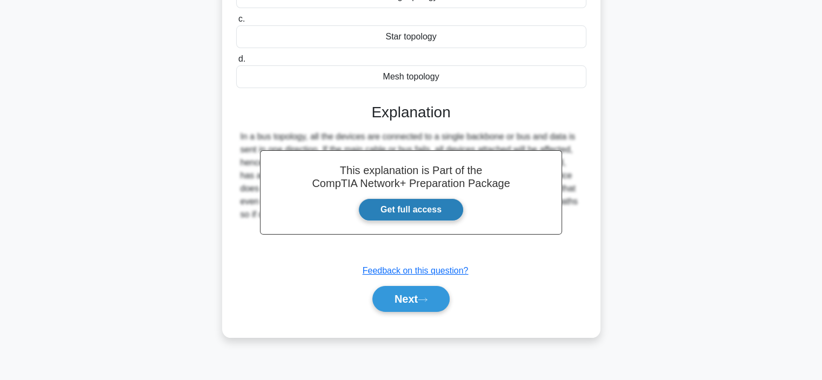
scroll to position [204, 0]
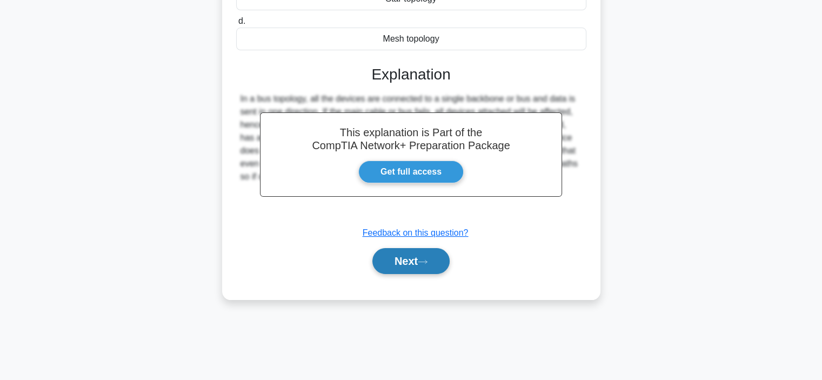
click at [413, 270] on button "Next" at bounding box center [410, 261] width 77 height 26
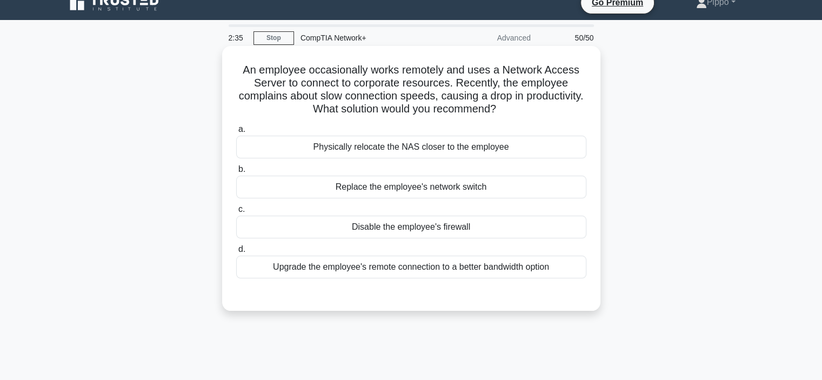
scroll to position [0, 0]
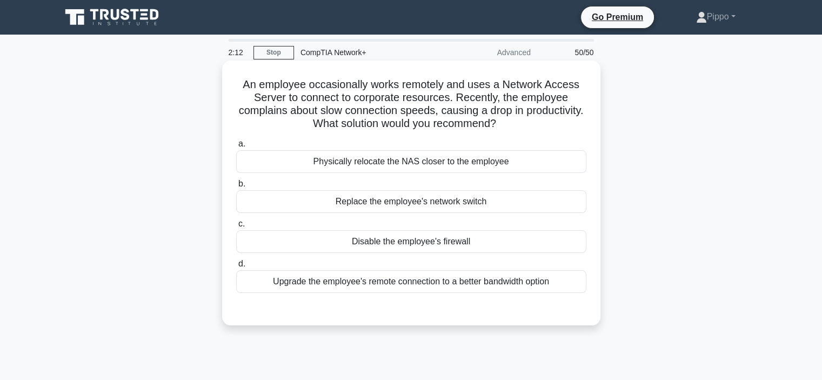
click at [464, 157] on div "Physically relocate the NAS closer to the employee" at bounding box center [411, 161] width 350 height 23
click at [236, 148] on input "a. Physically relocate the NAS closer to the employee" at bounding box center [236, 144] width 0 height 7
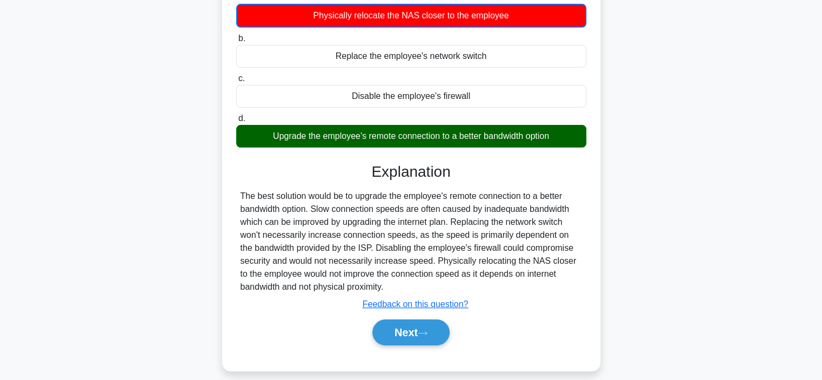
scroll to position [204, 0]
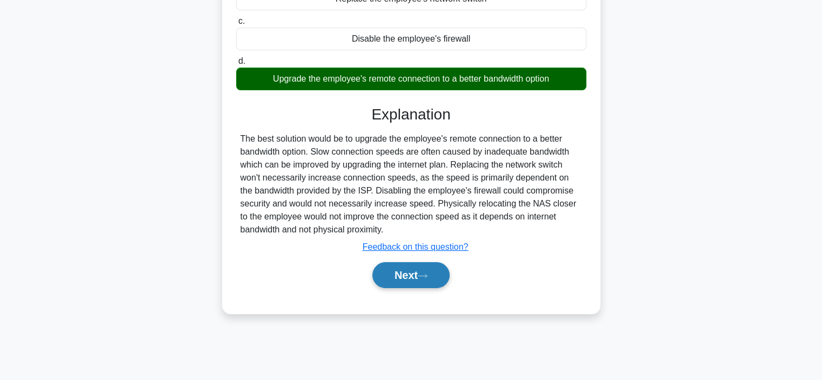
click at [430, 279] on button "Next" at bounding box center [410, 275] width 77 height 26
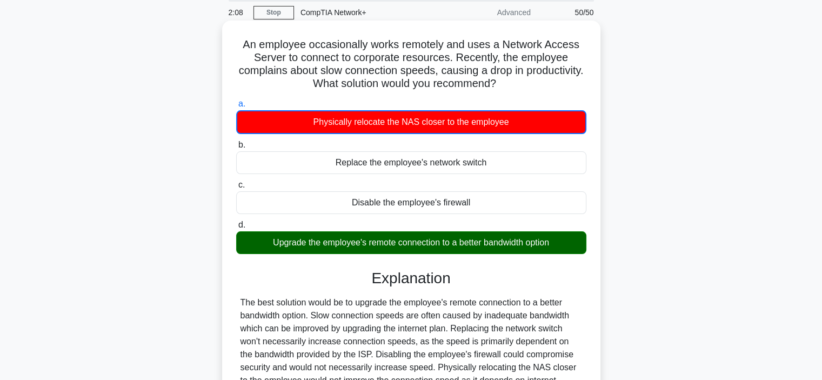
scroll to position [0, 0]
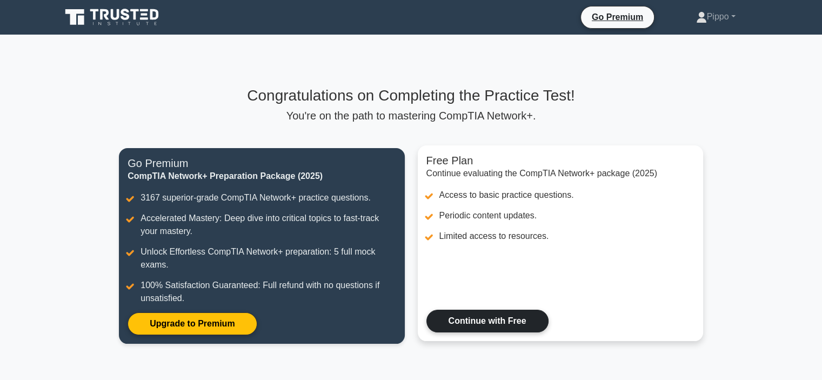
click at [458, 321] on link "Continue with Free" at bounding box center [487, 321] width 122 height 23
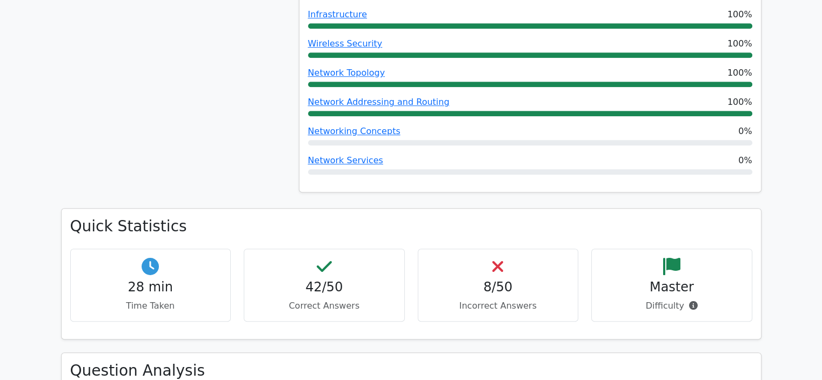
scroll to position [649, 0]
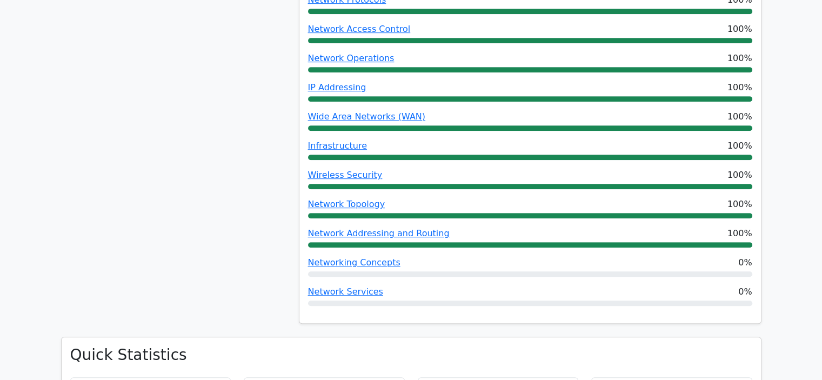
click at [245, 257] on div "84% Your Score Keep practicing!" at bounding box center [174, 43] width 238 height 588
